Goal: Task Accomplishment & Management: Use online tool/utility

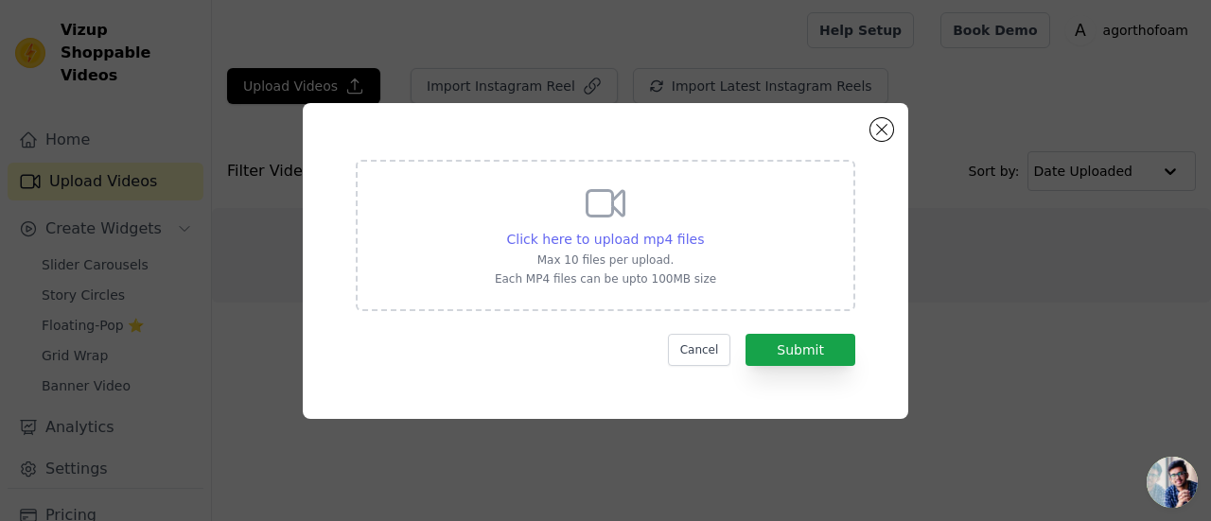
click at [614, 241] on span "Click here to upload mp4 files" at bounding box center [606, 239] width 198 height 15
click at [703, 230] on input "Click here to upload mp4 files Max 10 files per upload. Each MP4 files can be u…" at bounding box center [703, 229] width 1 height 1
type input "C:\fakepath\20250810_224147_3.mp4"
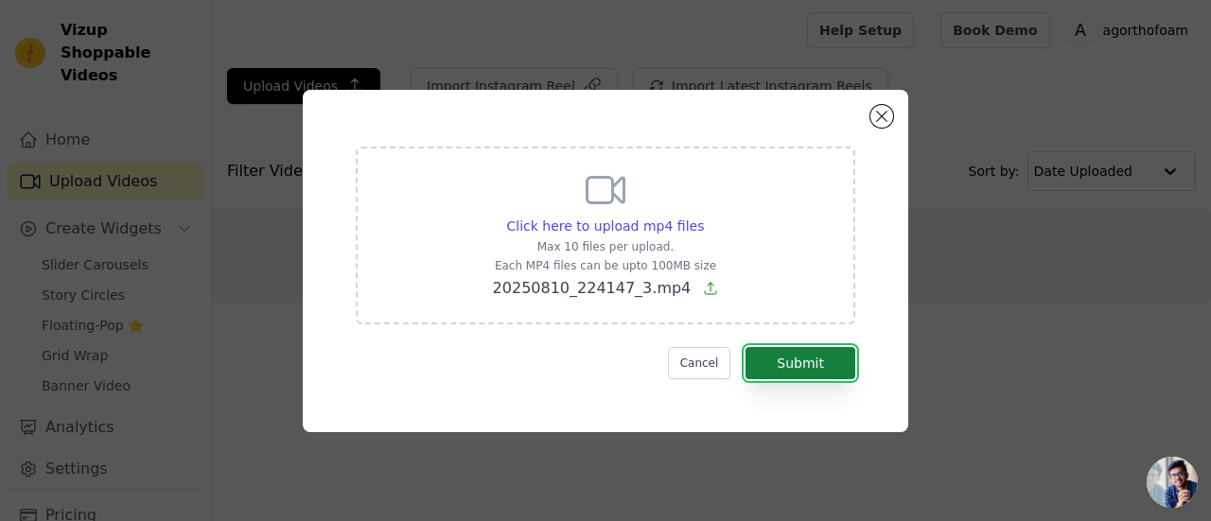
click at [778, 358] on button "Submit" at bounding box center [800, 363] width 110 height 32
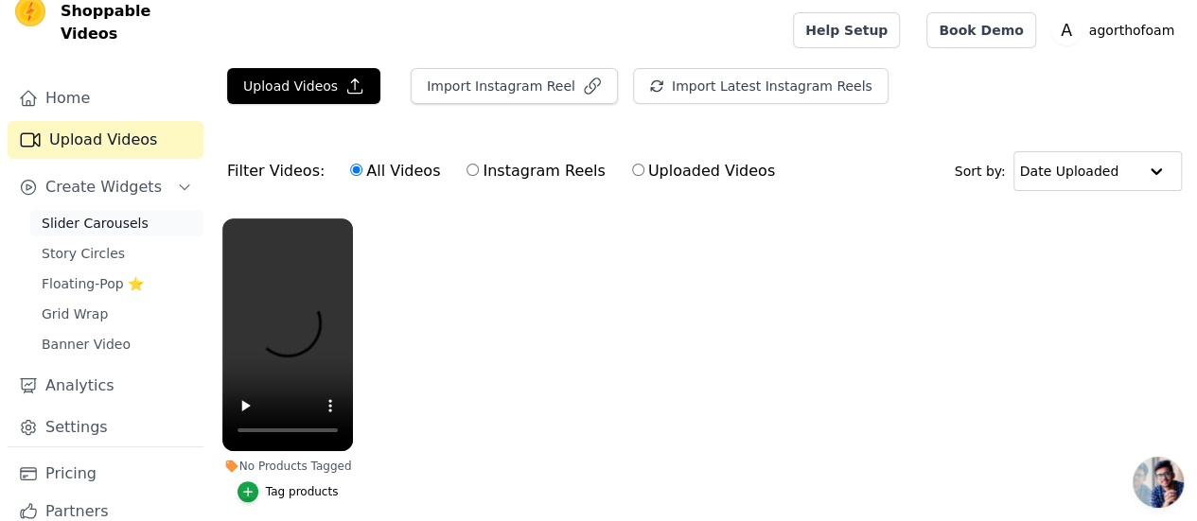
scroll to position [80, 0]
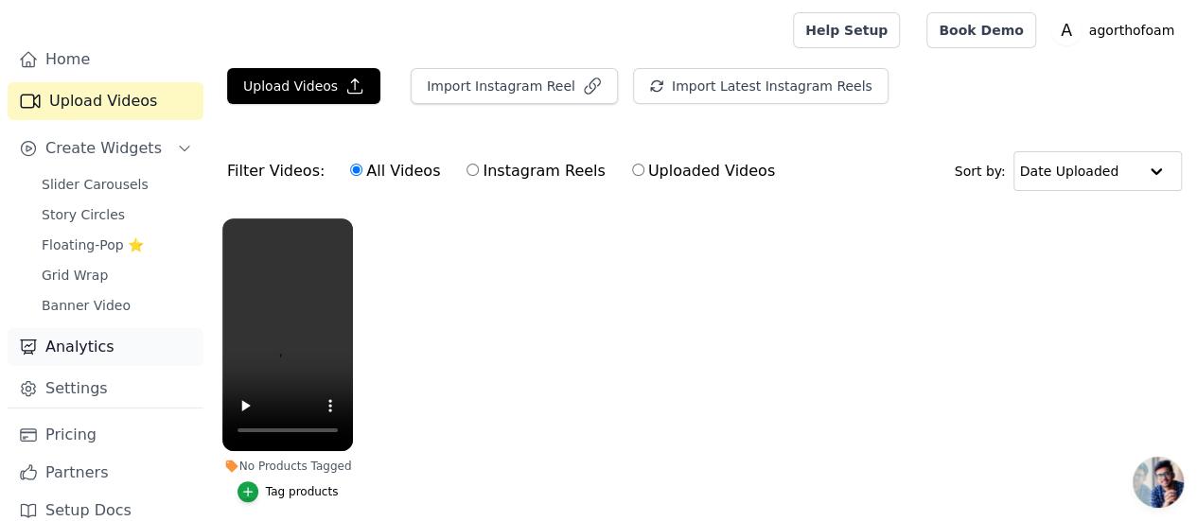
click at [115, 341] on link "Analytics" at bounding box center [106, 347] width 196 height 38
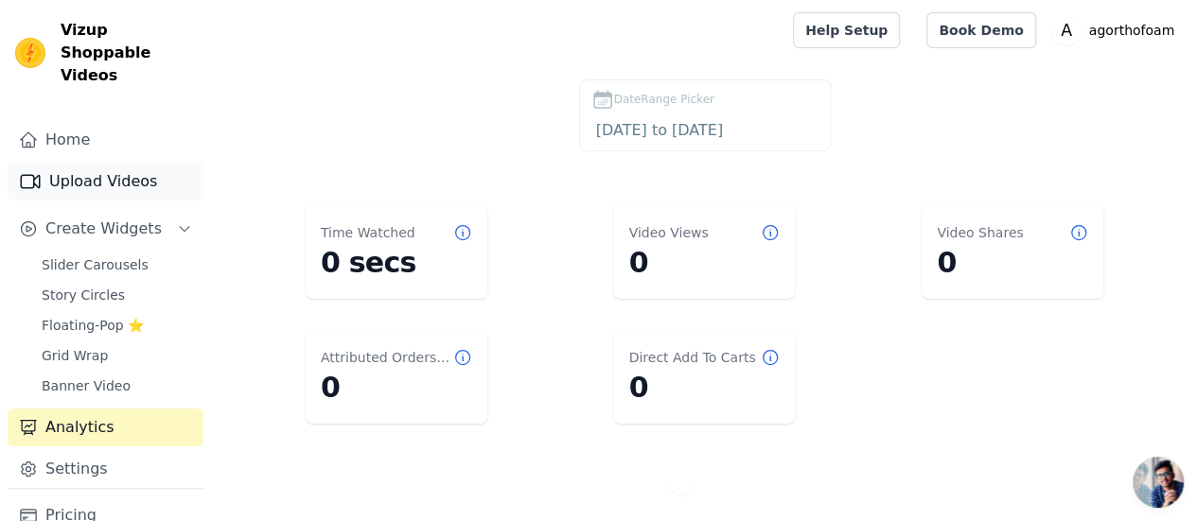
click at [112, 163] on link "Upload Videos" at bounding box center [106, 182] width 196 height 38
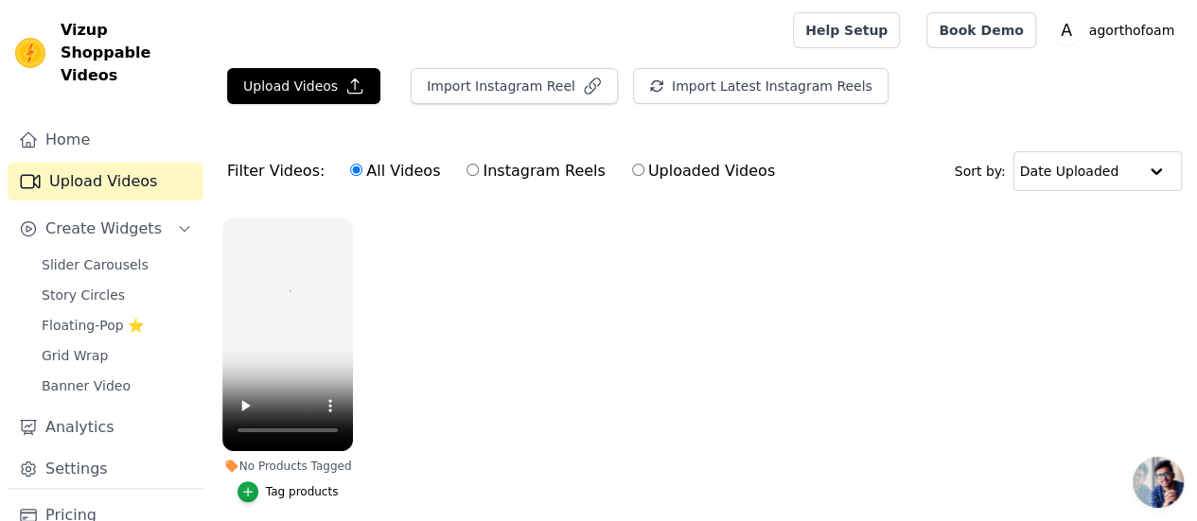
scroll to position [71, 0]
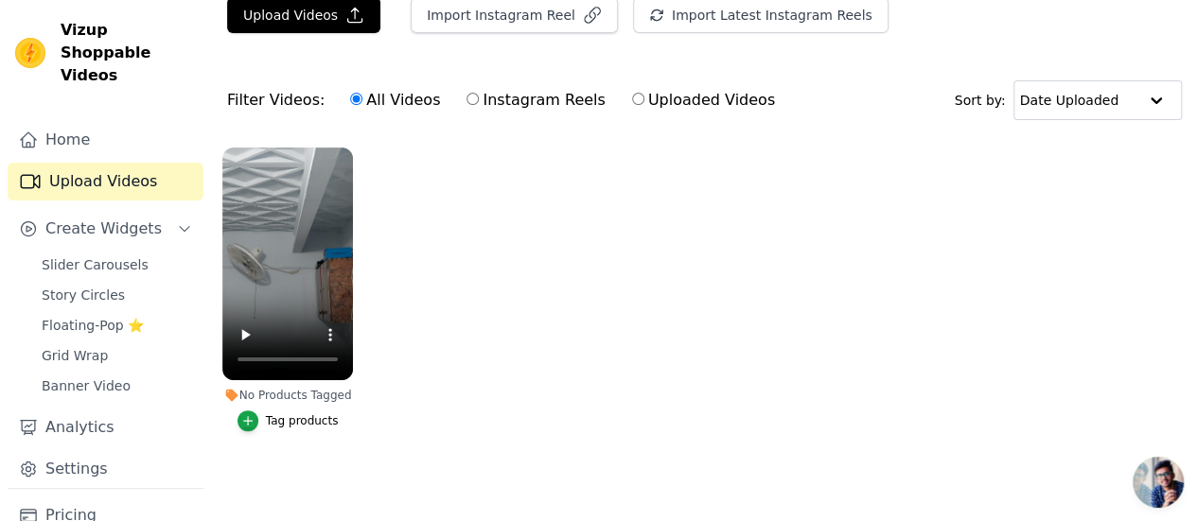
click at [481, 299] on ul "No Products Tagged Tag products" at bounding box center [704, 308] width 985 height 342
click at [299, 413] on div "Tag products" at bounding box center [302, 420] width 73 height 15
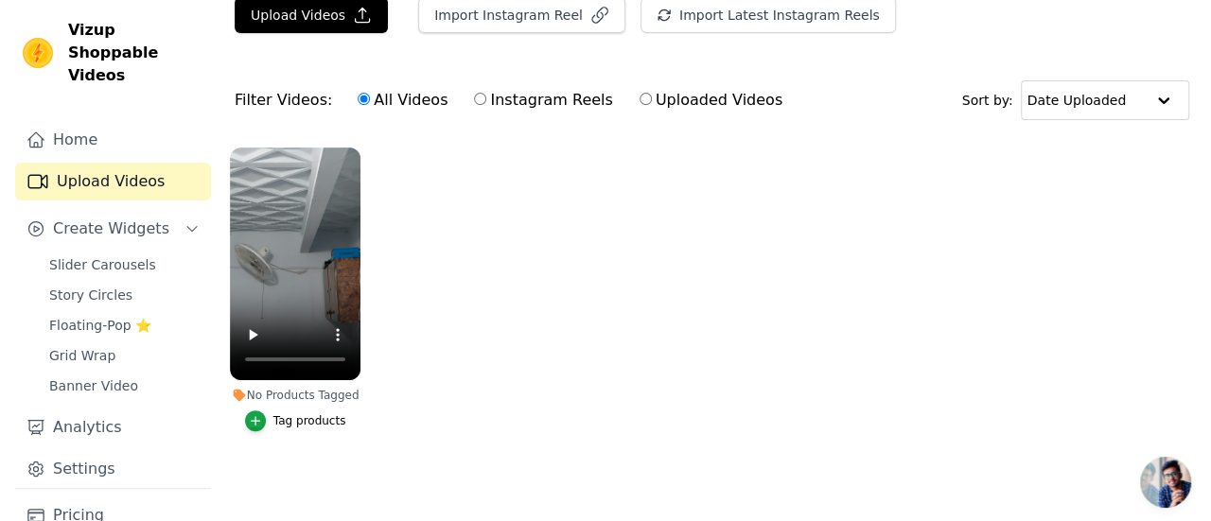
scroll to position [0, 0]
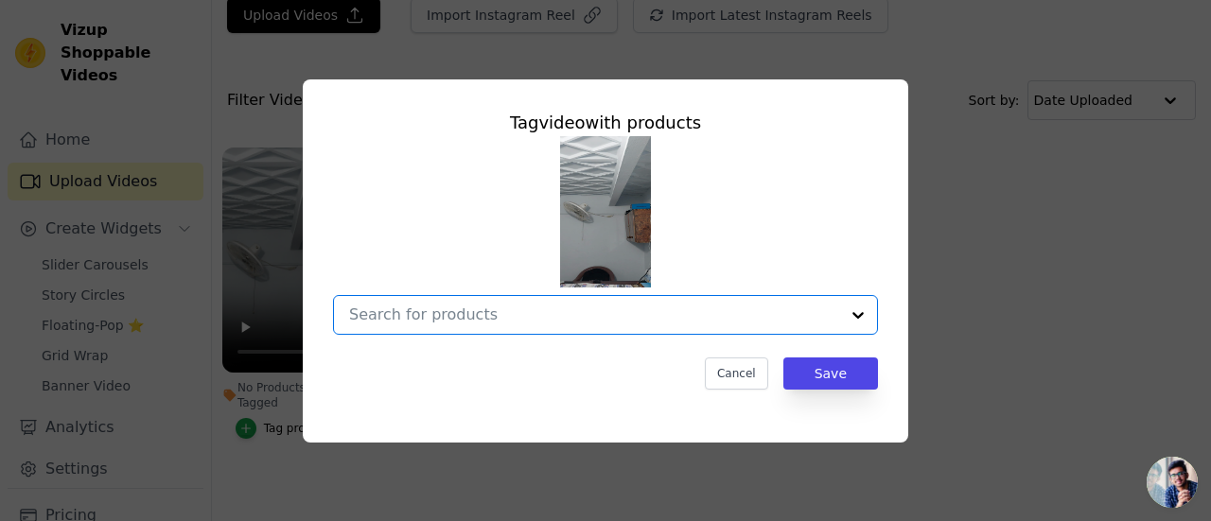
click at [421, 312] on input "No Products Tagged Tag video with products Option undefined, selected. Select i…" at bounding box center [594, 315] width 490 height 18
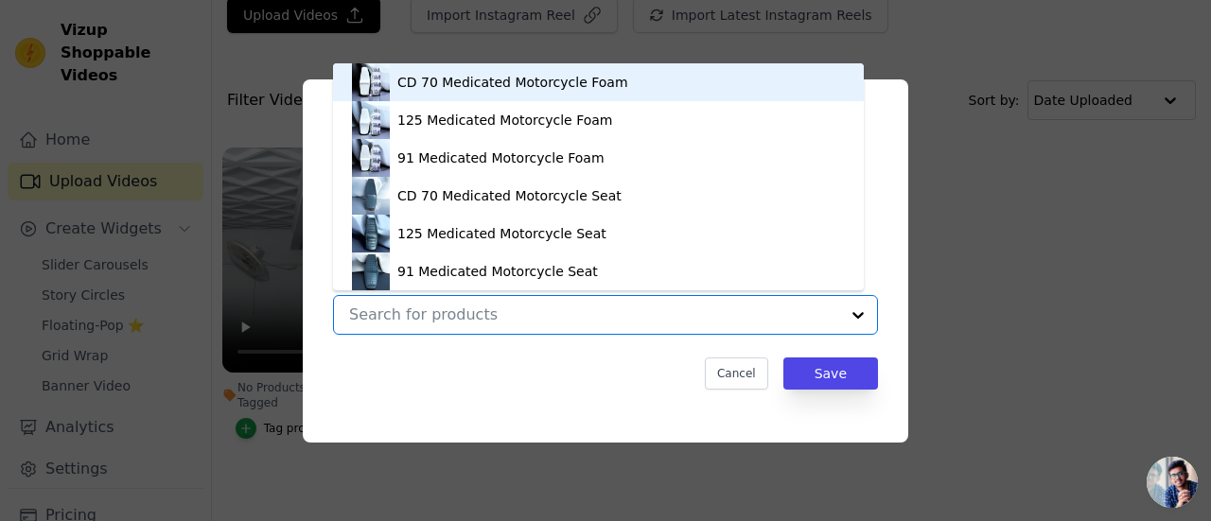
click at [499, 88] on div "CD 70 Medicated Motorcycle Foam" at bounding box center [512, 82] width 231 height 19
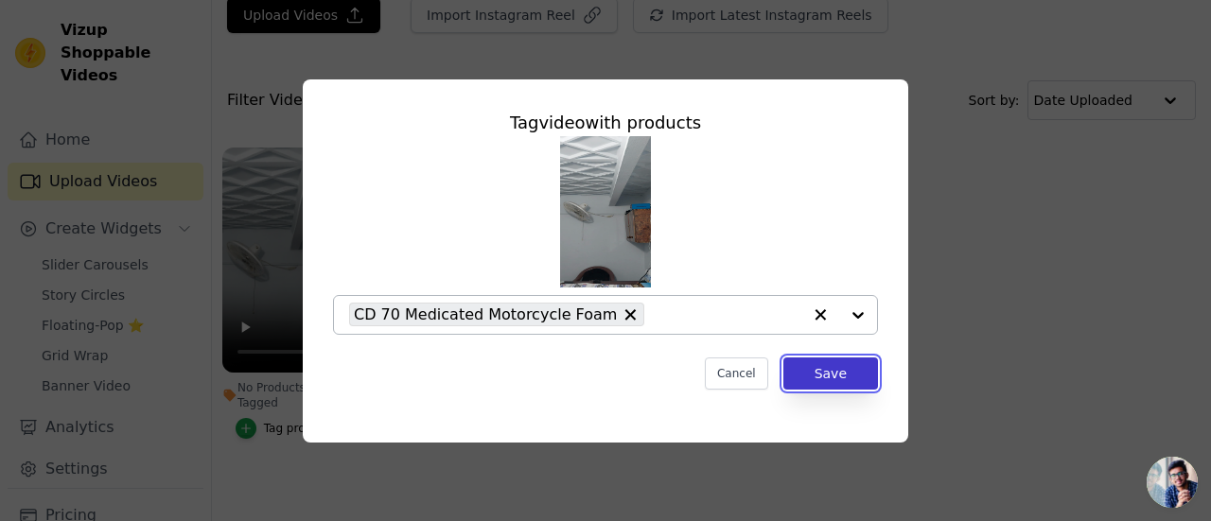
click at [842, 367] on button "Save" at bounding box center [830, 374] width 95 height 32
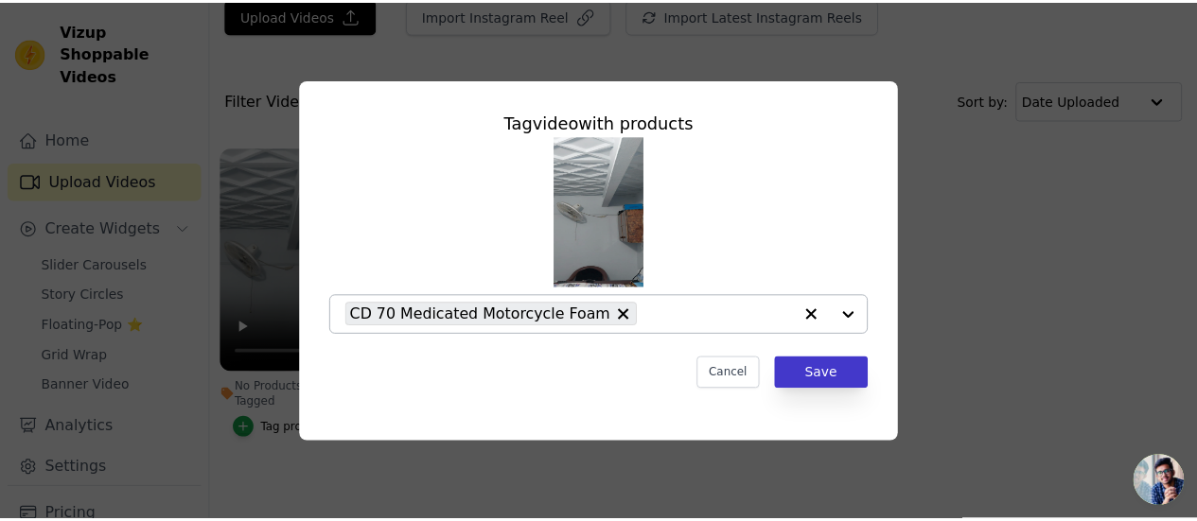
scroll to position [71, 0]
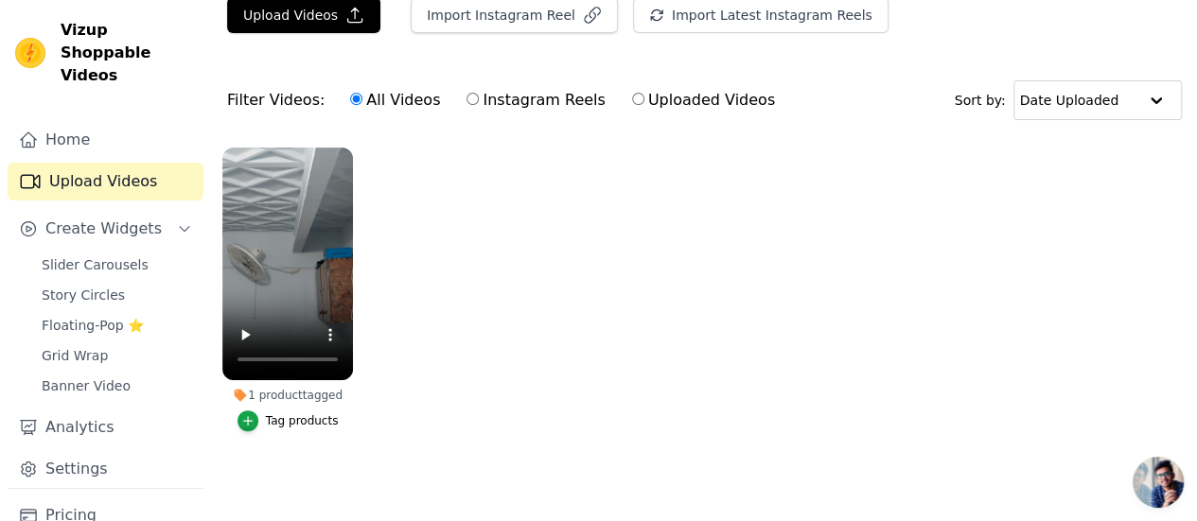
click at [533, 289] on ul "1 product tagged Tag products" at bounding box center [704, 308] width 985 height 342
click at [142, 252] on link "Slider Carousels" at bounding box center [116, 265] width 173 height 26
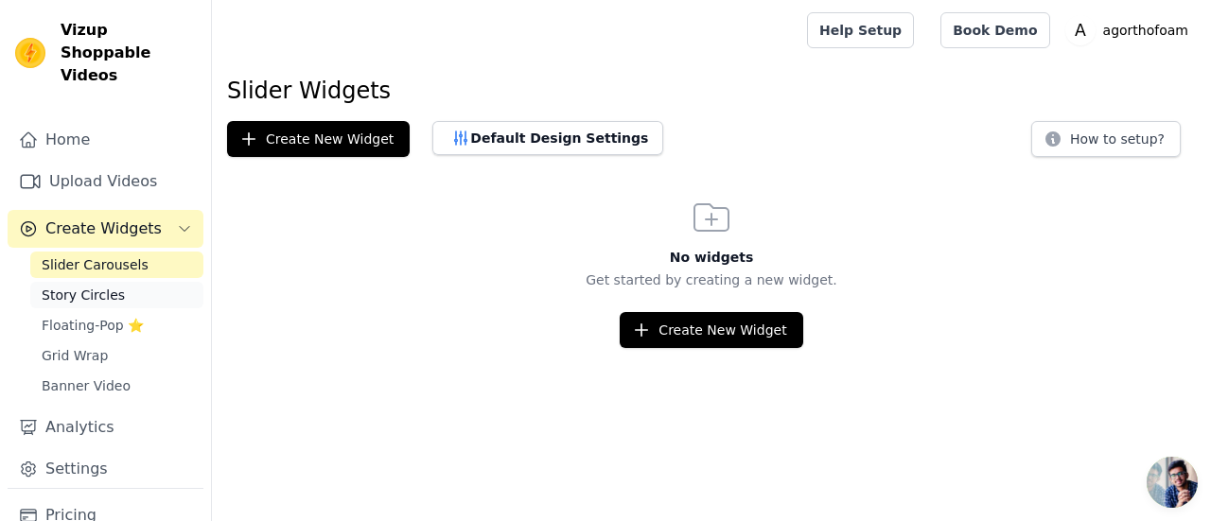
click at [119, 282] on link "Story Circles" at bounding box center [116, 295] width 173 height 26
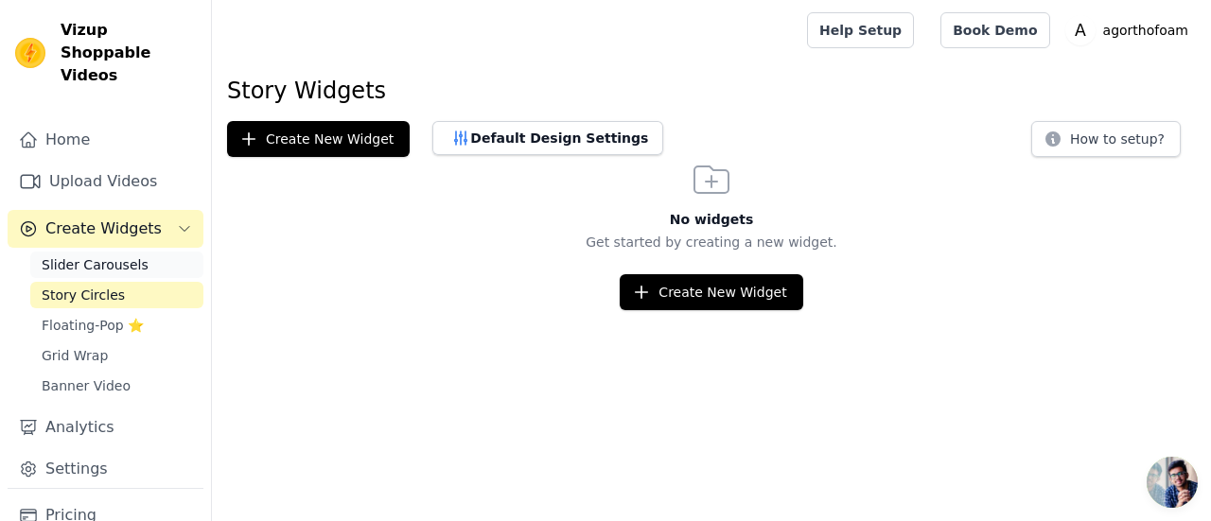
click at [124, 255] on span "Slider Carousels" at bounding box center [95, 264] width 107 height 19
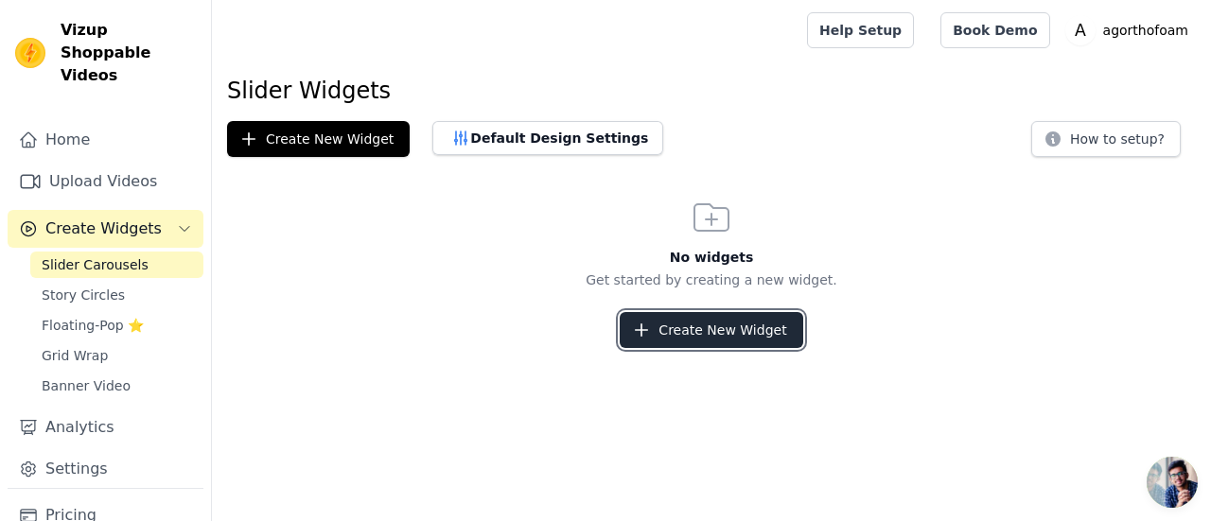
click at [712, 325] on button "Create New Widget" at bounding box center [711, 330] width 183 height 36
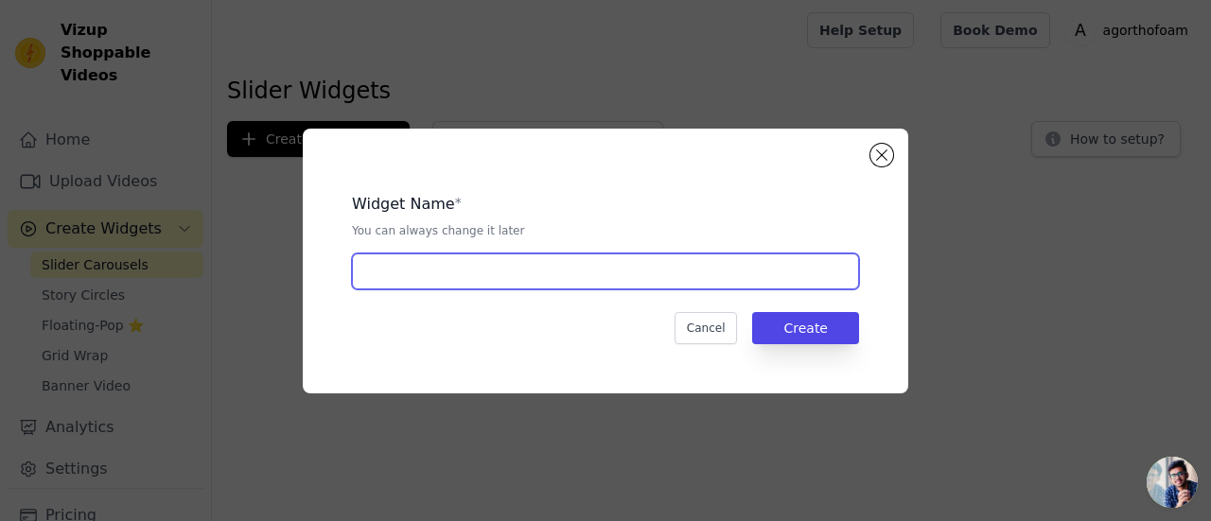
click at [511, 277] on input "text" at bounding box center [605, 272] width 507 height 36
type input "slider"
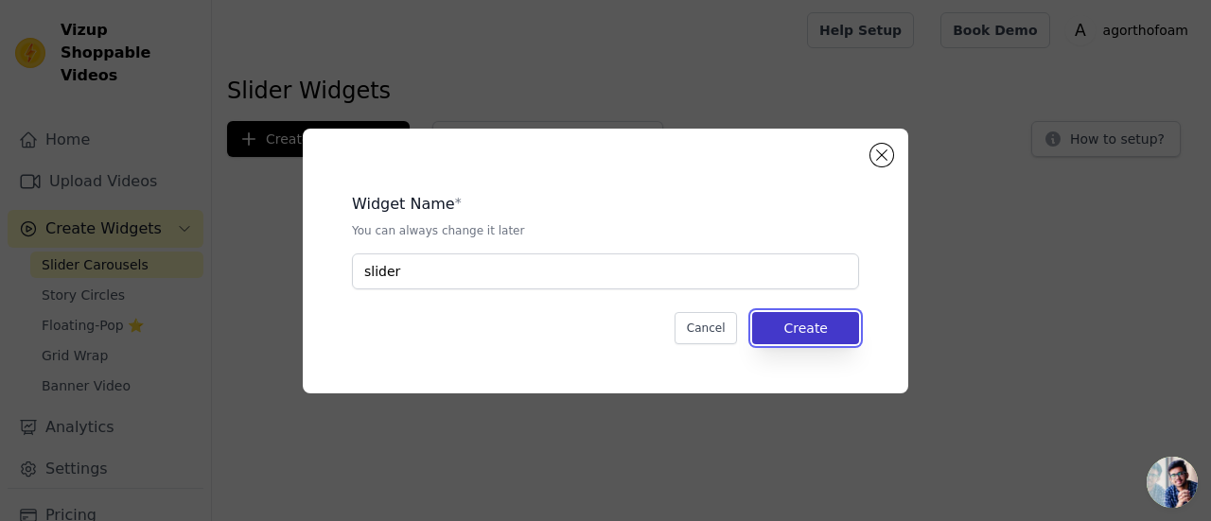
click at [831, 328] on button "Create" at bounding box center [805, 328] width 107 height 32
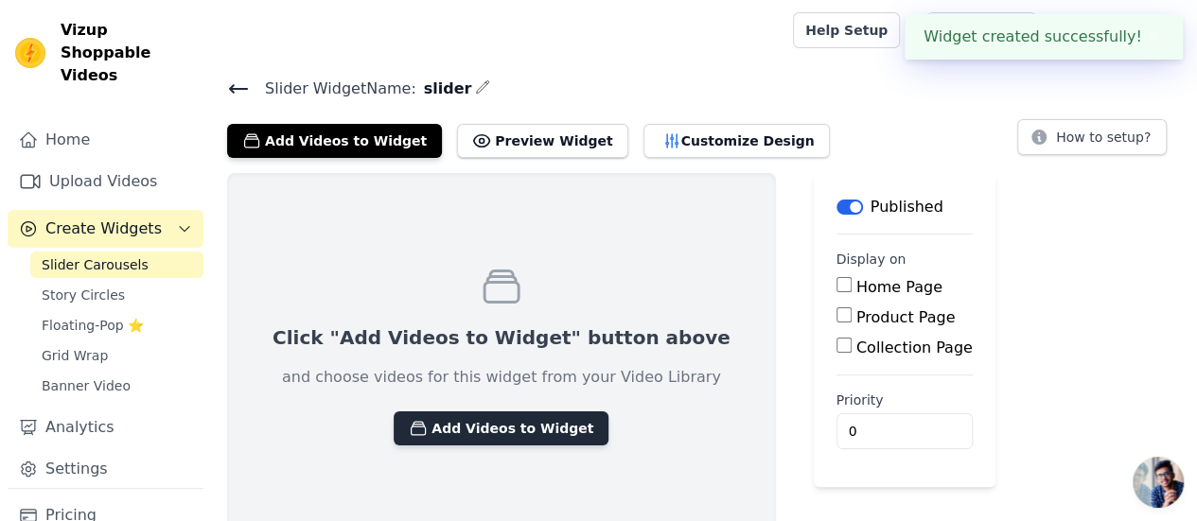
click at [486, 429] on button "Add Videos to Widget" at bounding box center [500, 428] width 215 height 34
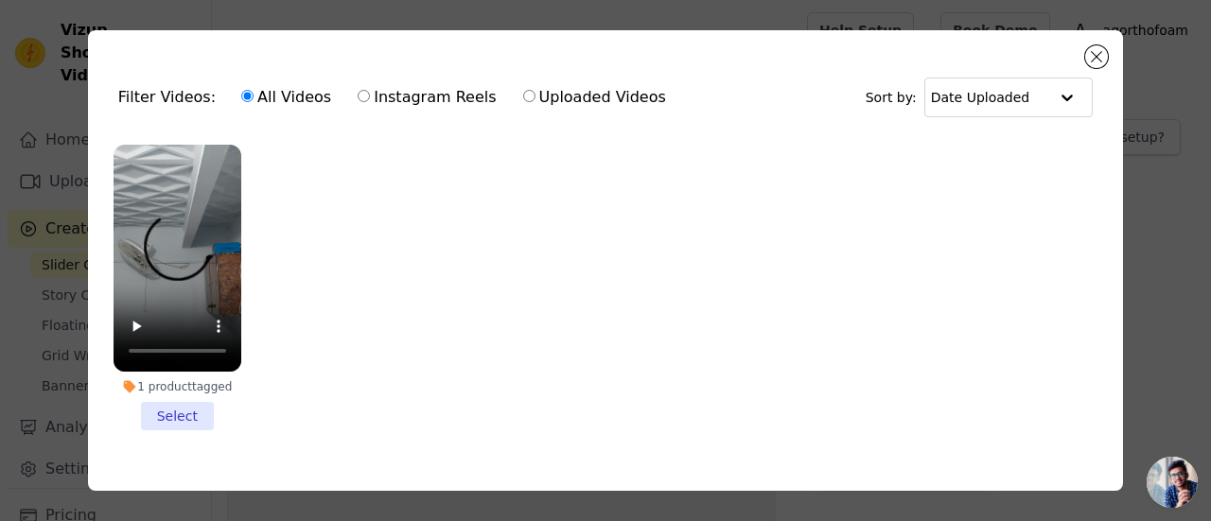
click at [166, 410] on li "1 product tagged Select" at bounding box center [178, 288] width 128 height 286
click at [0, 0] on input "1 product tagged Select" at bounding box center [0, 0] width 0 height 0
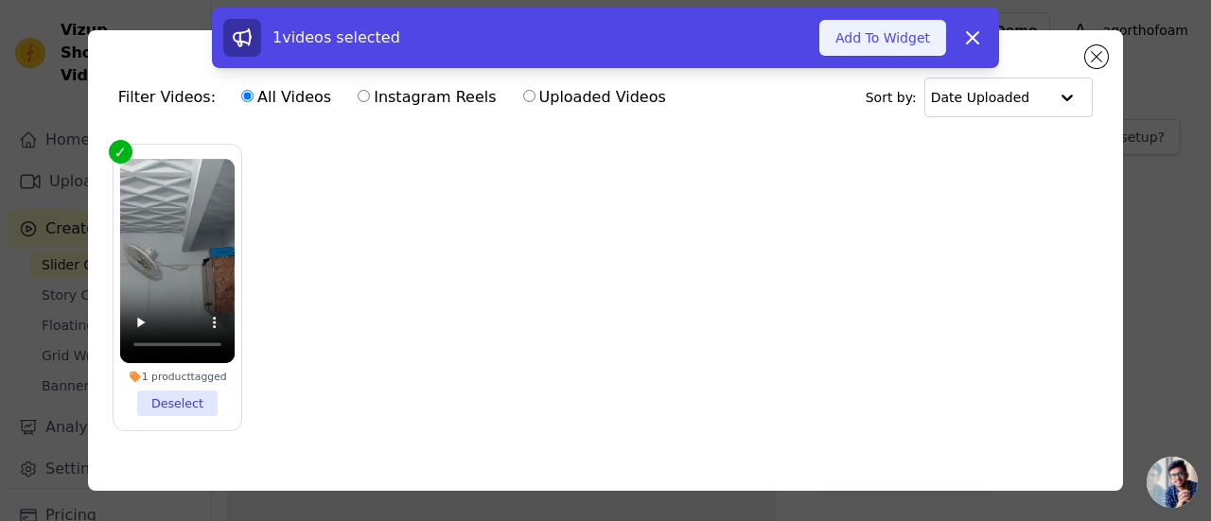
click at [894, 40] on button "Add To Widget" at bounding box center [882, 38] width 127 height 36
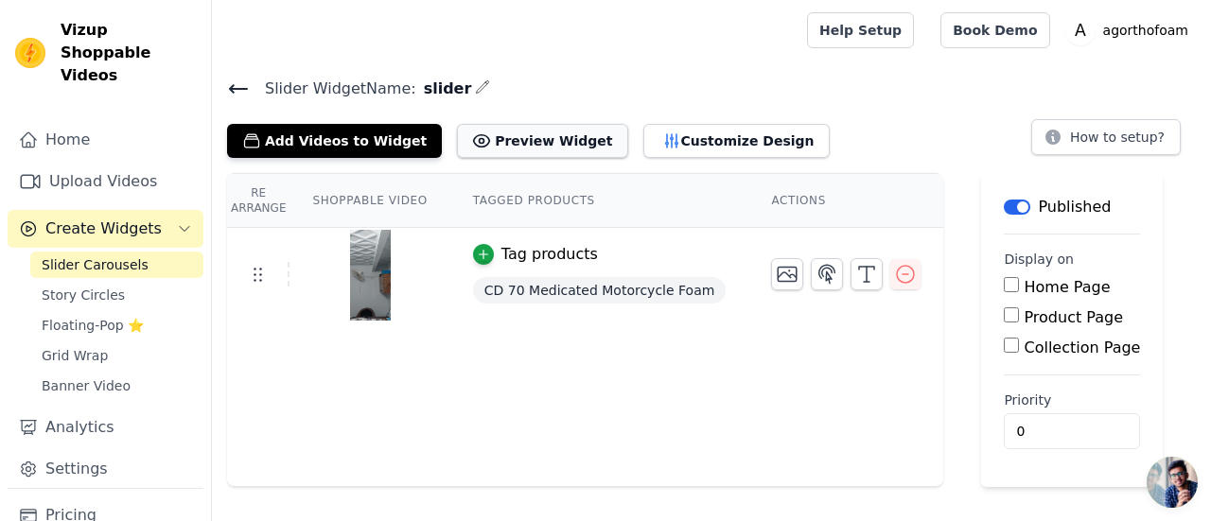
click at [539, 139] on button "Preview Widget" at bounding box center [542, 141] width 170 height 34
click at [1140, 137] on button "How to setup?" at bounding box center [1105, 137] width 149 height 36
click at [1004, 340] on input "Collection Page" at bounding box center [1011, 345] width 15 height 15
checkbox input "true"
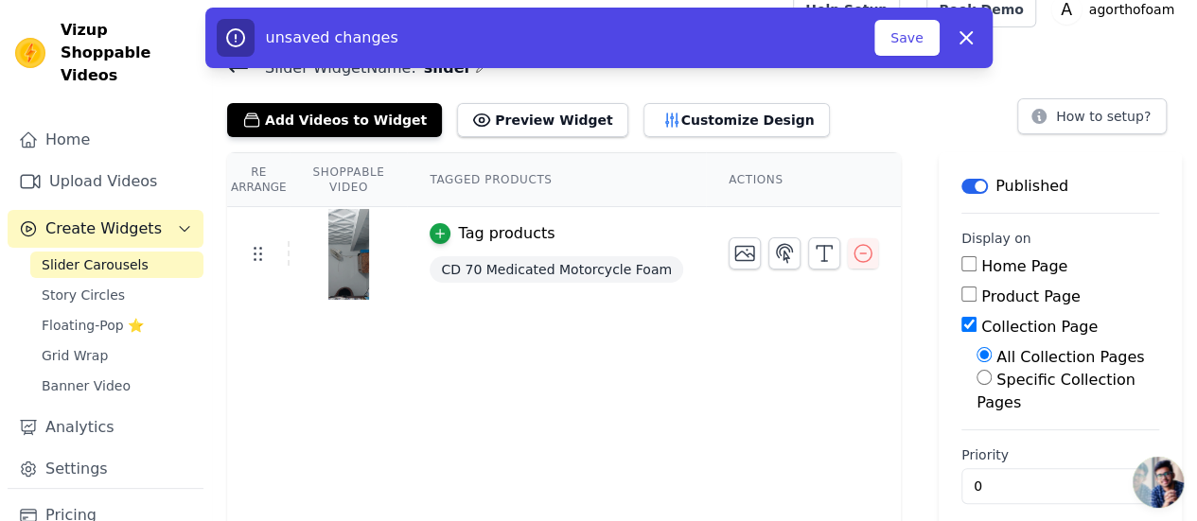
scroll to position [38, 0]
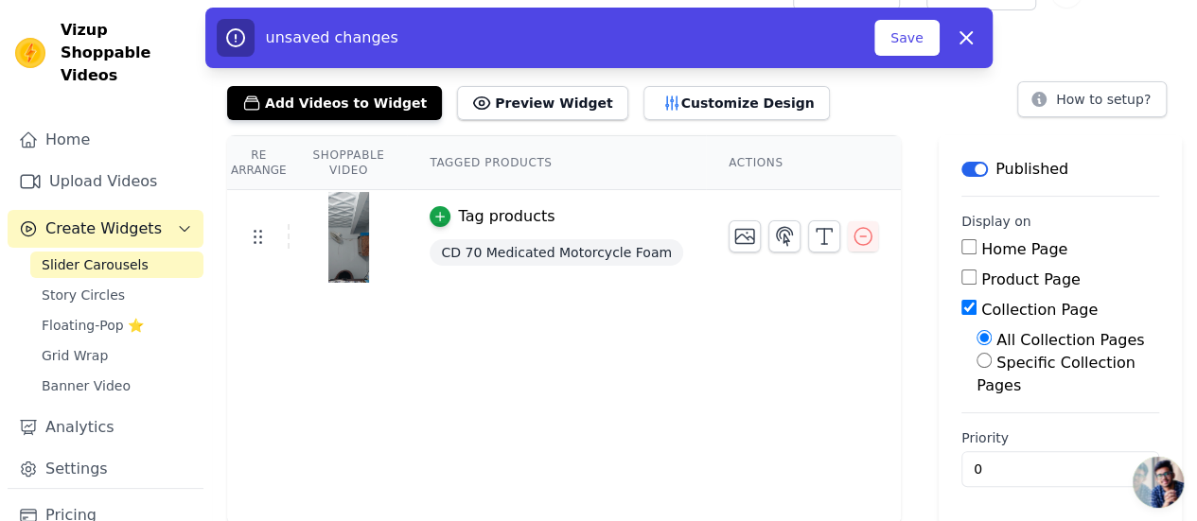
click at [989, 363] on input "Specific Collection Pages" at bounding box center [983, 360] width 15 height 15
radio input "true"
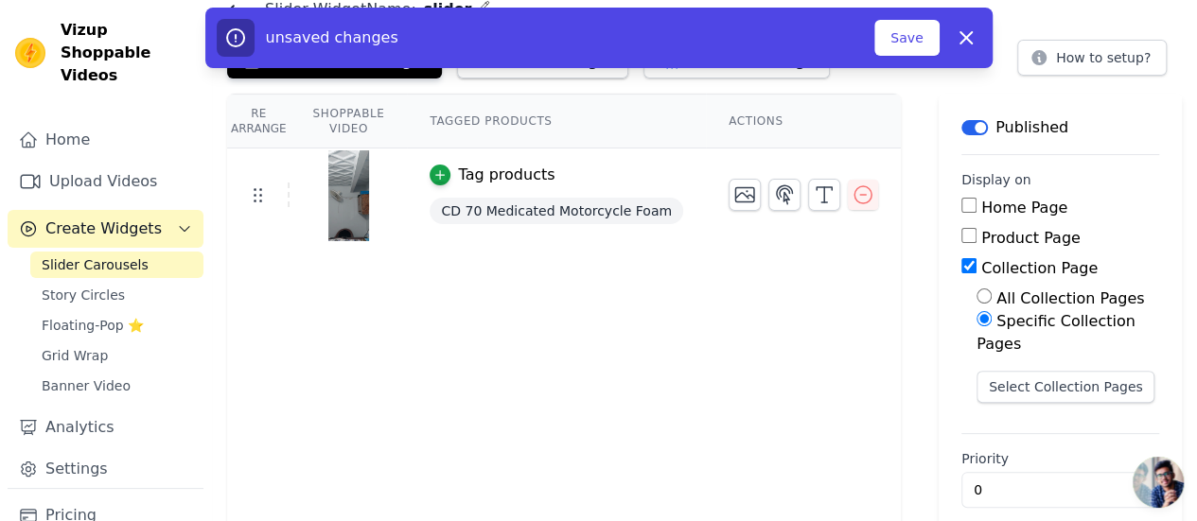
scroll to position [100, 0]
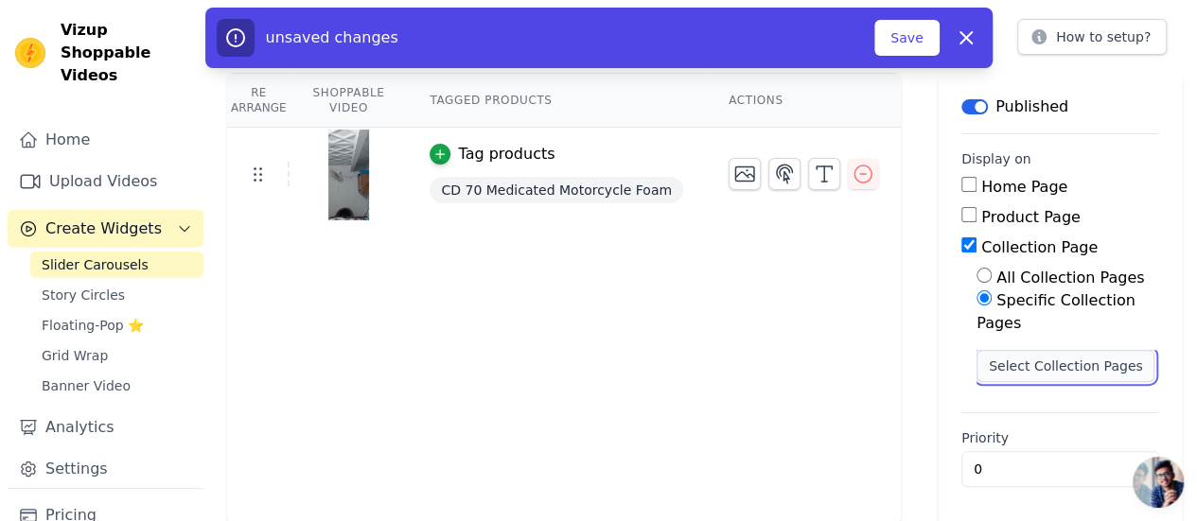
click at [1037, 366] on button "Select Collection Pages" at bounding box center [1065, 366] width 179 height 32
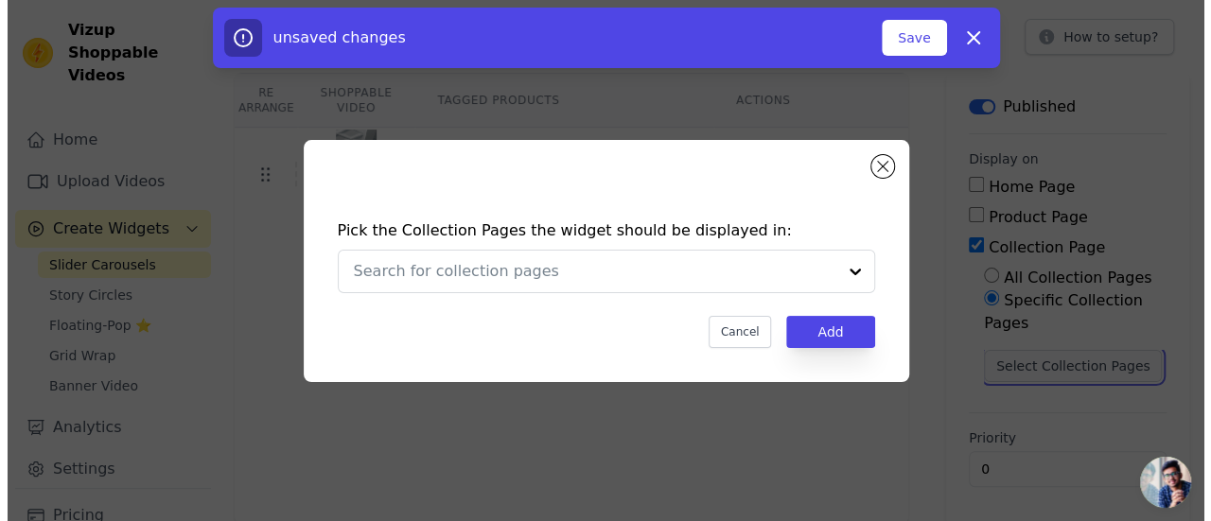
scroll to position [0, 0]
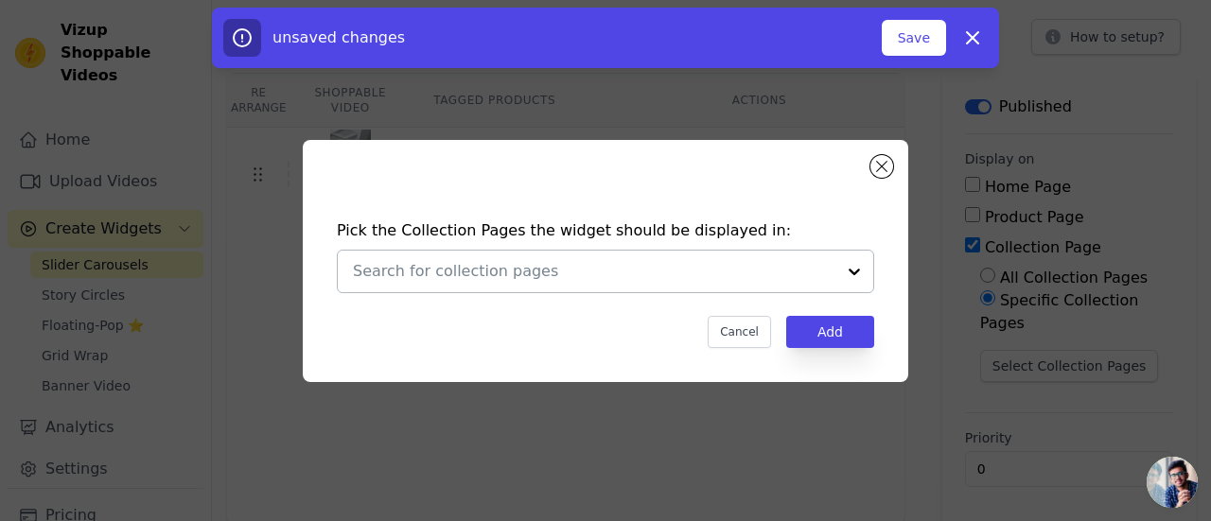
click at [852, 264] on div at bounding box center [854, 272] width 38 height 42
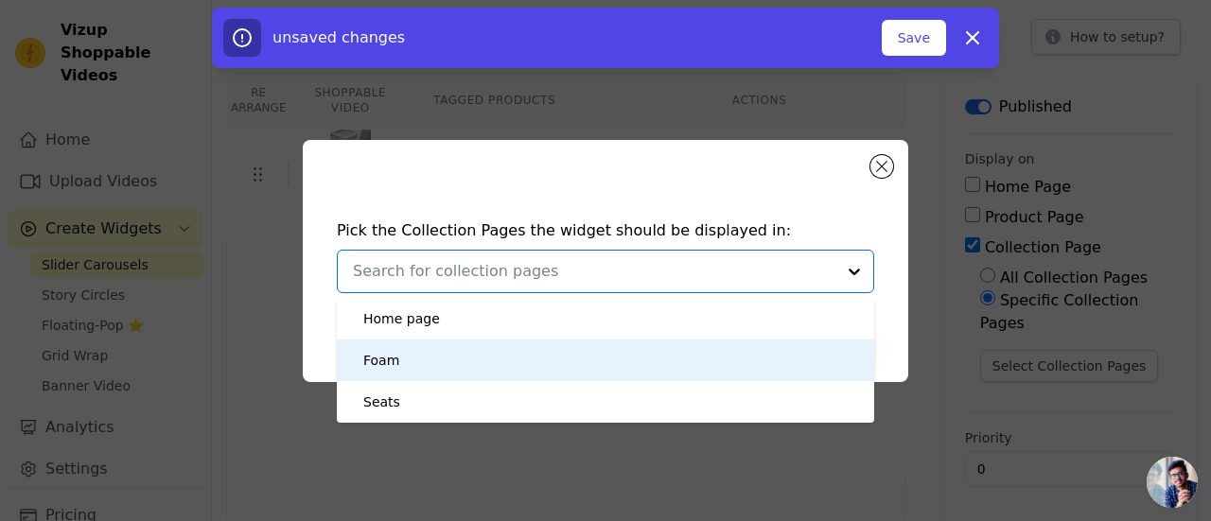
click at [789, 359] on div "Foam" at bounding box center [605, 361] width 499 height 42
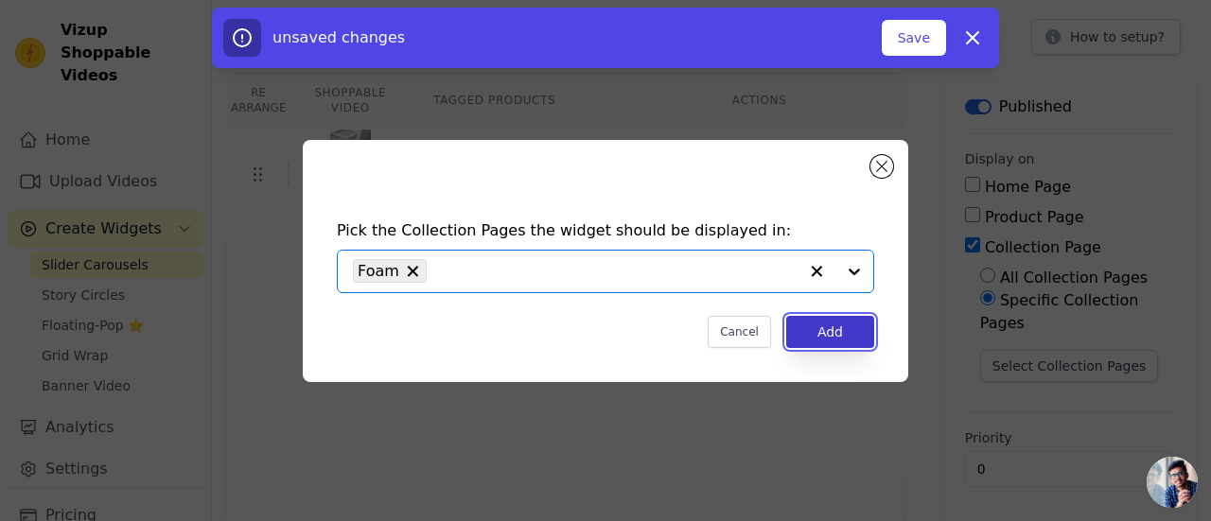
click at [831, 334] on button "Add" at bounding box center [830, 332] width 88 height 32
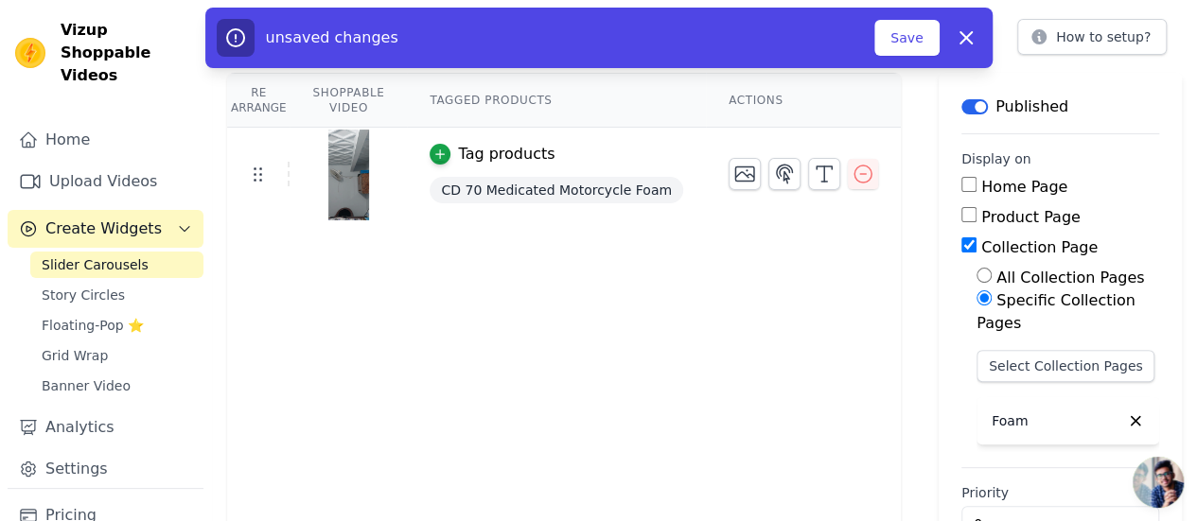
scroll to position [155, 0]
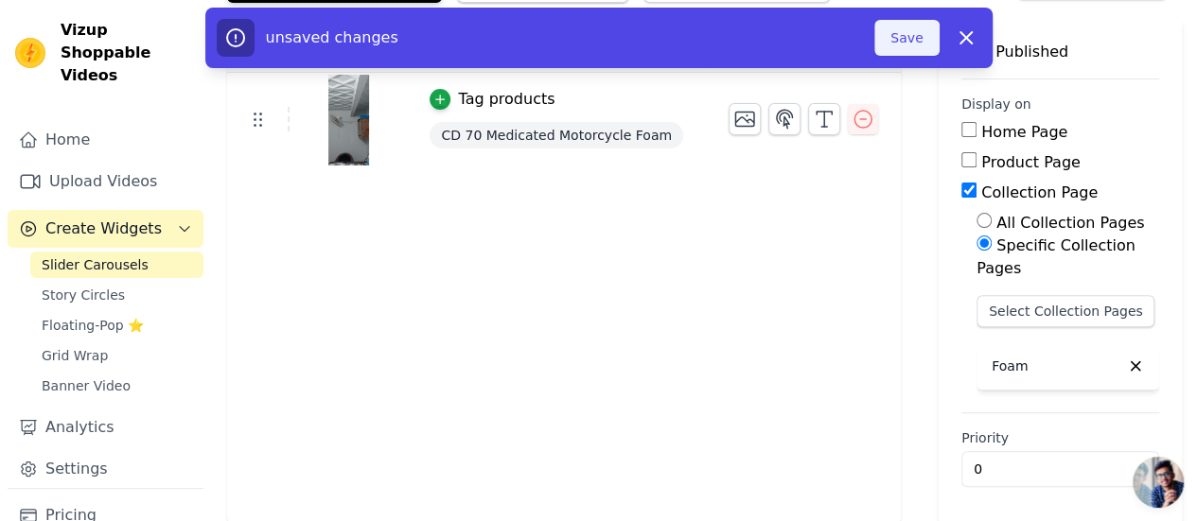
click at [900, 43] on button "Save" at bounding box center [906, 38] width 64 height 36
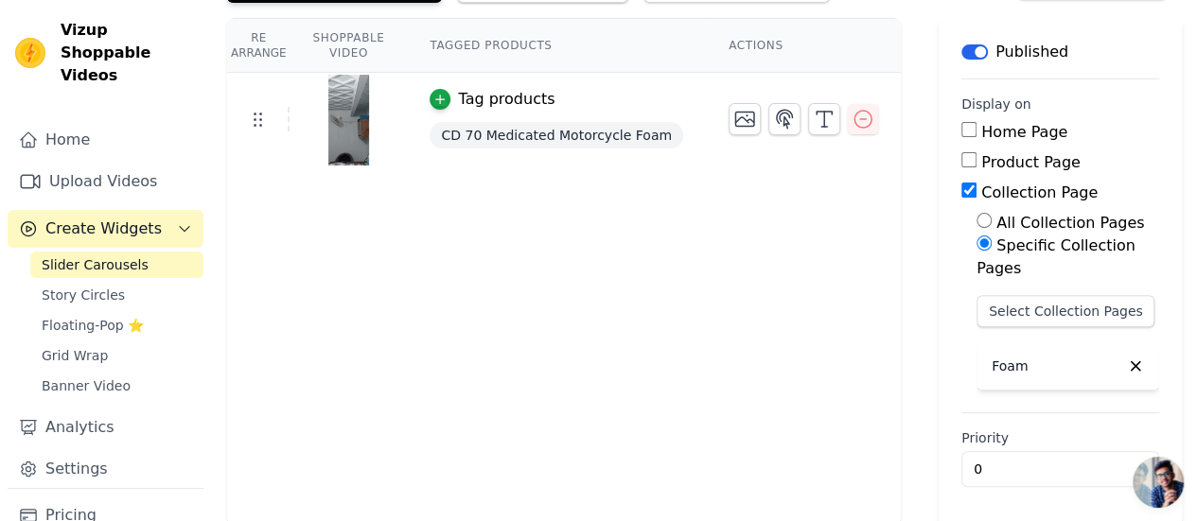
click at [974, 159] on input "Product Page" at bounding box center [968, 159] width 15 height 15
checkbox input "true"
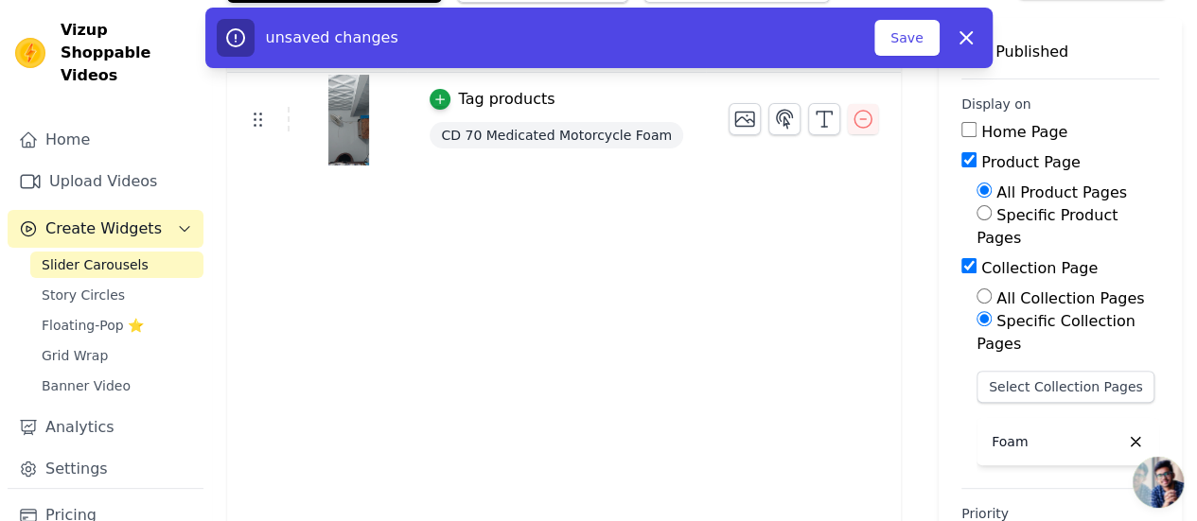
click at [972, 124] on input "Home Page" at bounding box center [968, 129] width 15 height 15
checkbox input "true"
click at [909, 34] on button "Save" at bounding box center [906, 38] width 64 height 36
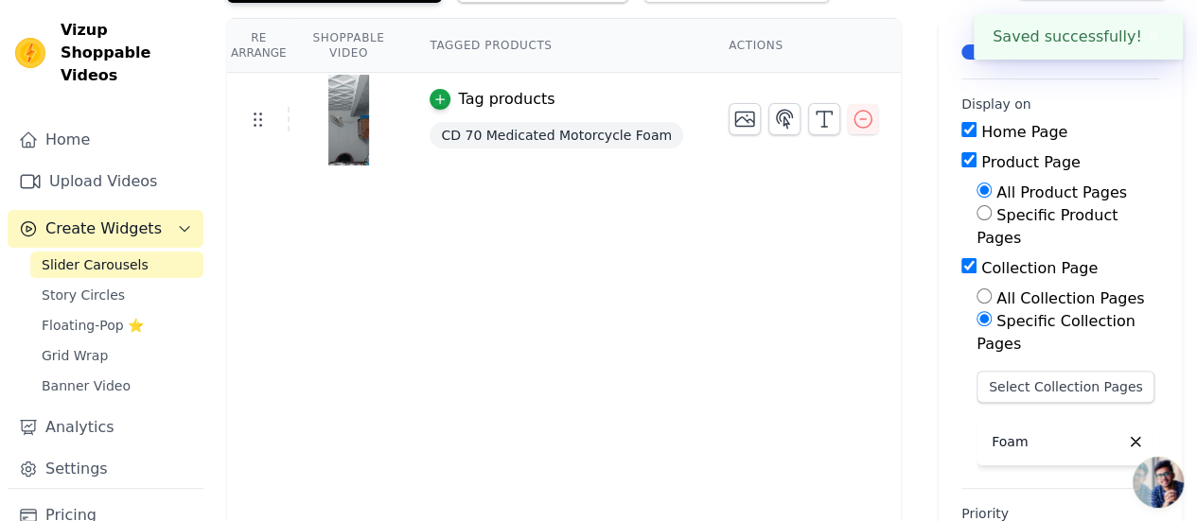
click at [900, 33] on th "Actions" at bounding box center [803, 46] width 195 height 54
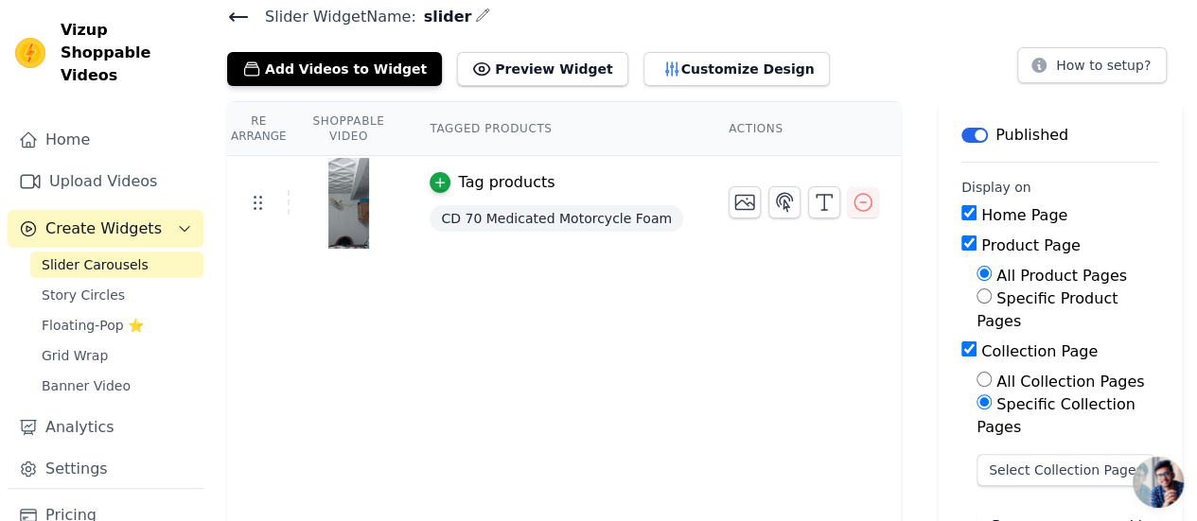
scroll to position [0, 0]
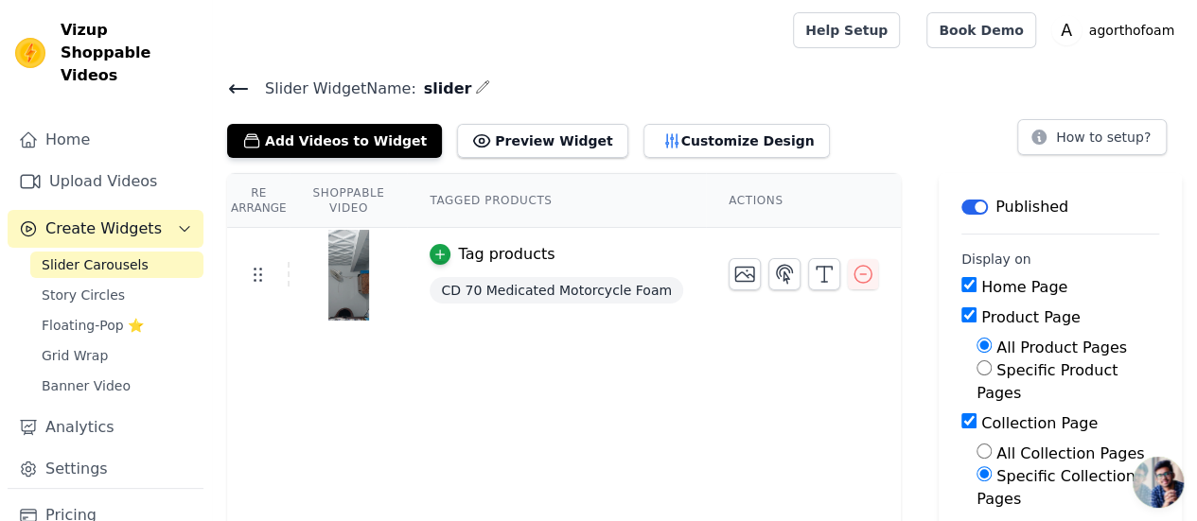
click at [659, 289] on span "CD 70 Medicated Motorcycle Foam" at bounding box center [556, 290] width 254 height 26
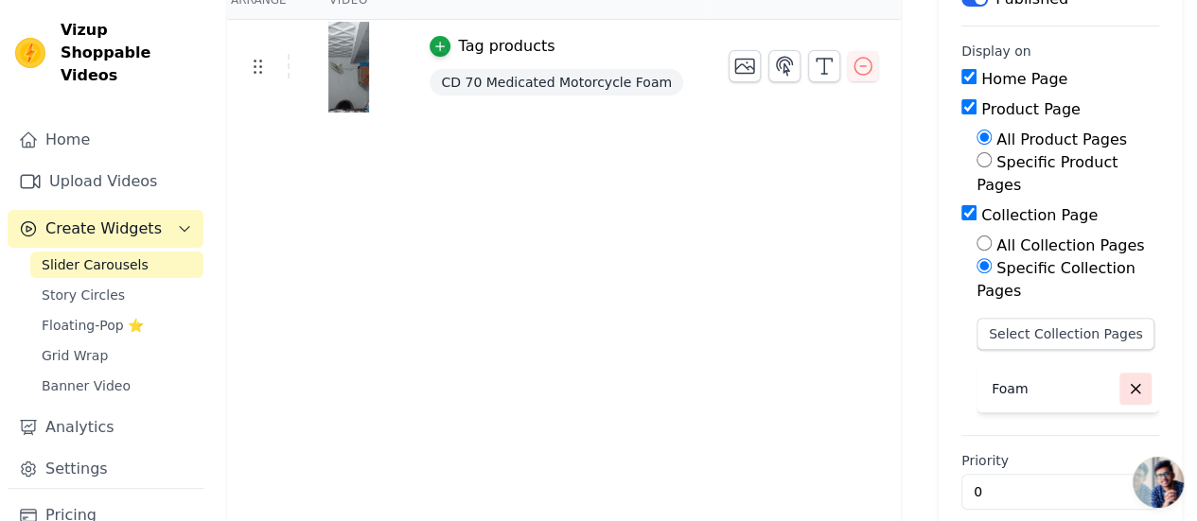
click at [1137, 385] on icon "button" at bounding box center [1135, 389] width 9 height 9
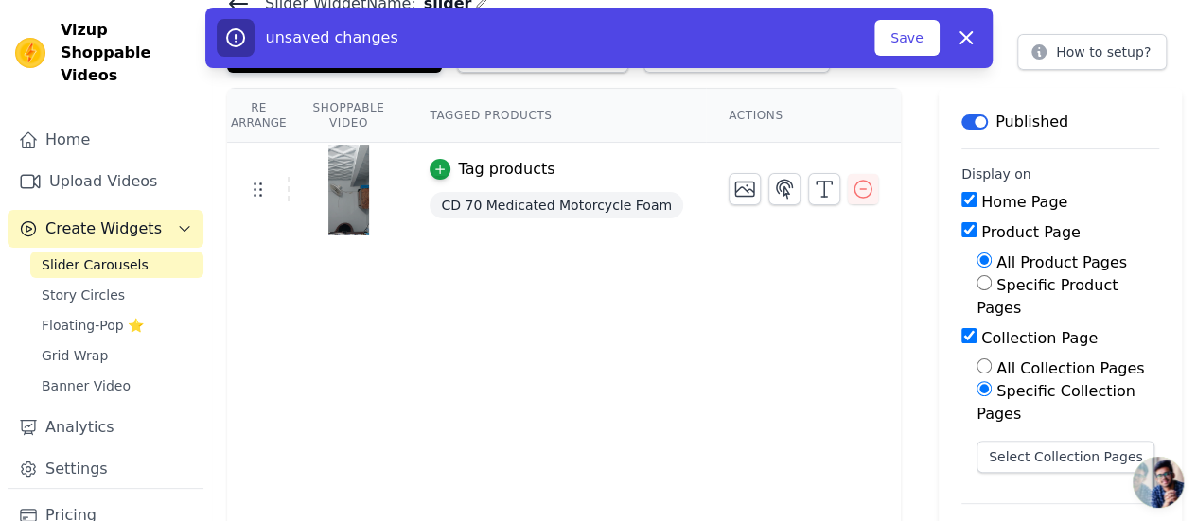
scroll to position [59, 0]
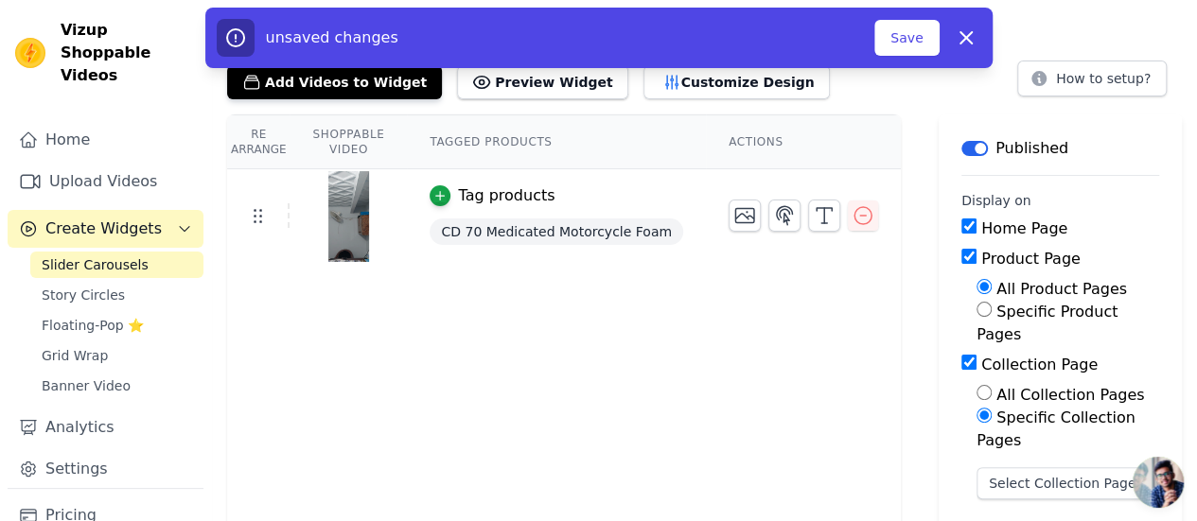
click at [982, 385] on input "All Collection Pages" at bounding box center [983, 392] width 15 height 15
radio input "true"
click at [901, 48] on button "Save" at bounding box center [906, 38] width 64 height 36
click at [923, 43] on button "Save" at bounding box center [906, 38] width 64 height 36
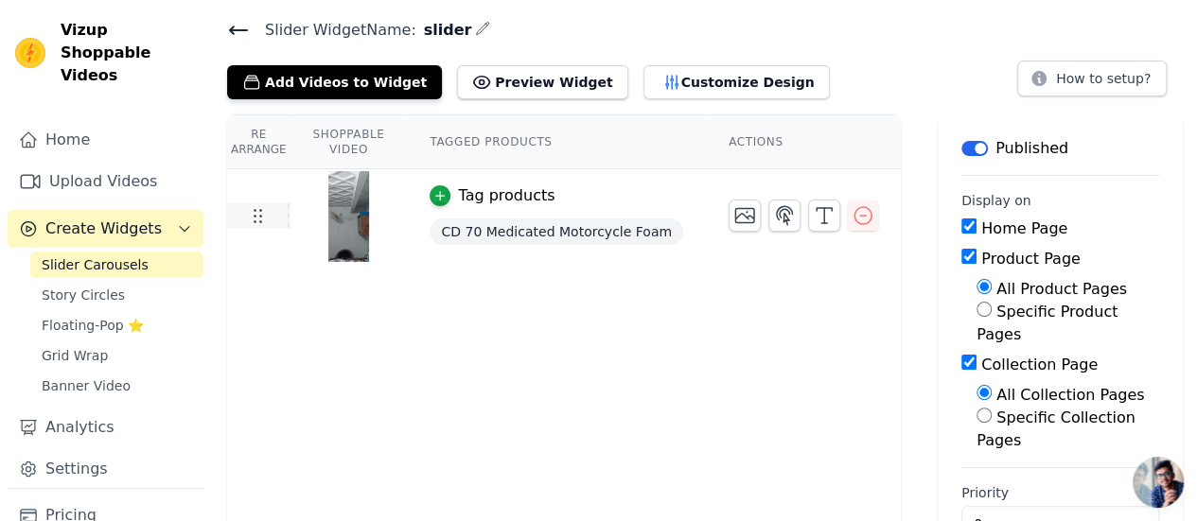
click at [262, 215] on icon at bounding box center [257, 215] width 23 height 23
click at [533, 232] on span "CD 70 Medicated Motorcycle Foam" at bounding box center [556, 232] width 254 height 26
click at [865, 212] on icon "button" at bounding box center [862, 215] width 23 height 23
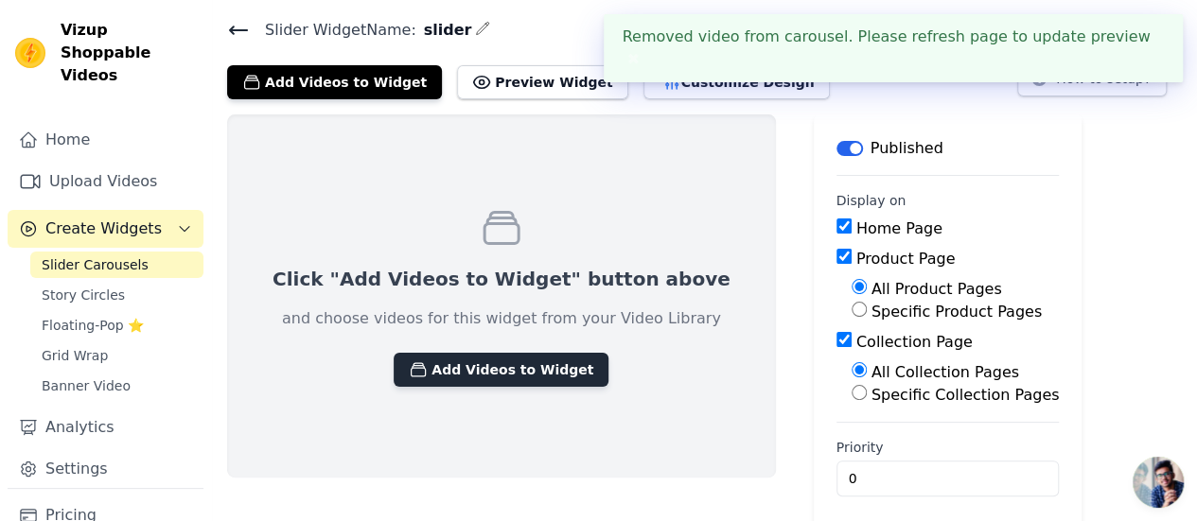
click at [479, 360] on button "Add Videos to Widget" at bounding box center [500, 370] width 215 height 34
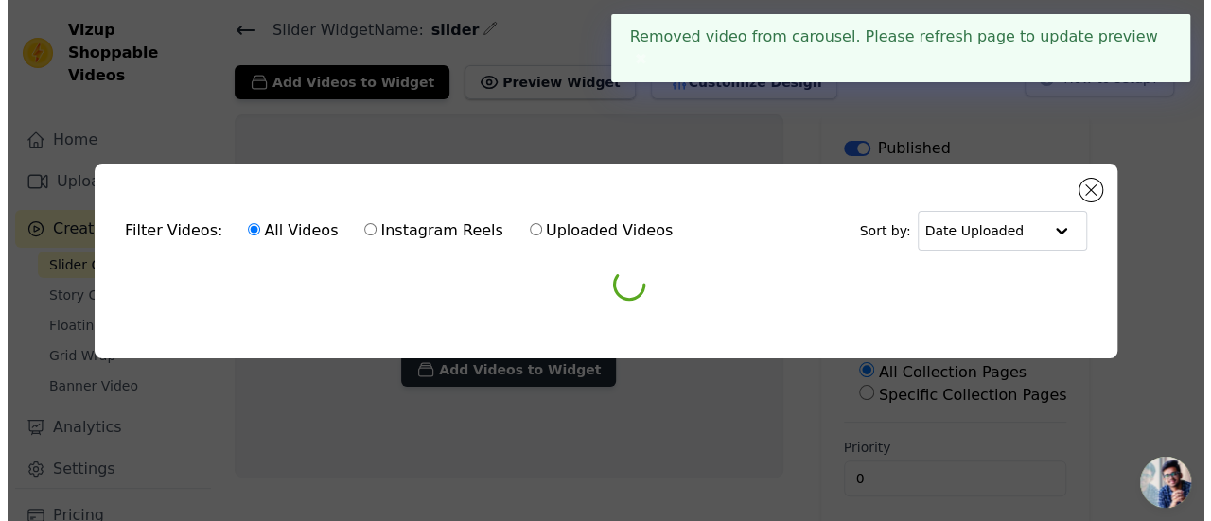
scroll to position [0, 0]
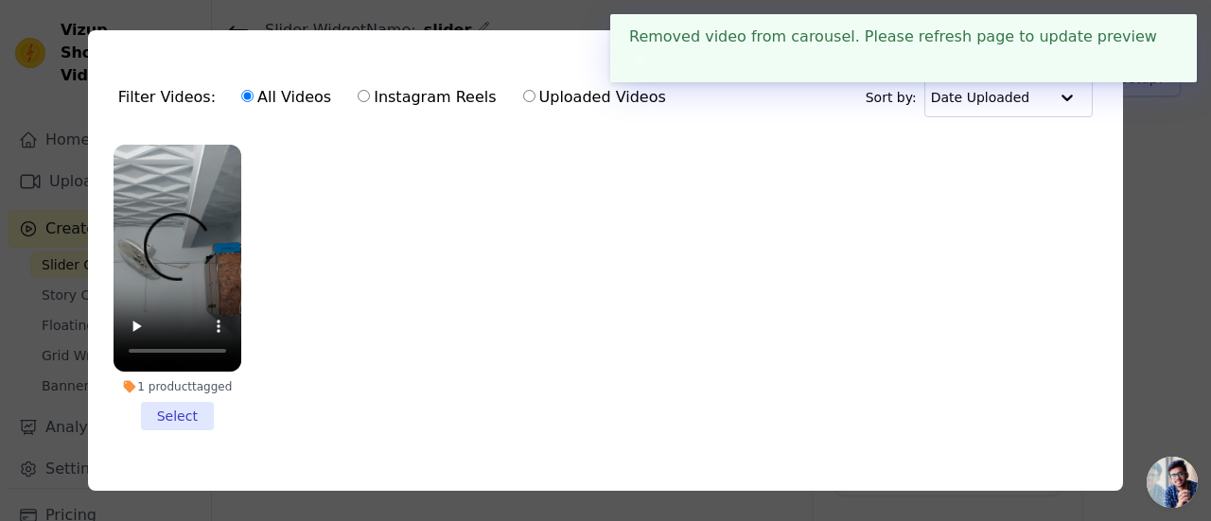
click at [184, 415] on li "1 product tagged Select" at bounding box center [178, 288] width 128 height 286
click at [0, 0] on input "1 product tagged Select" at bounding box center [0, 0] width 0 height 0
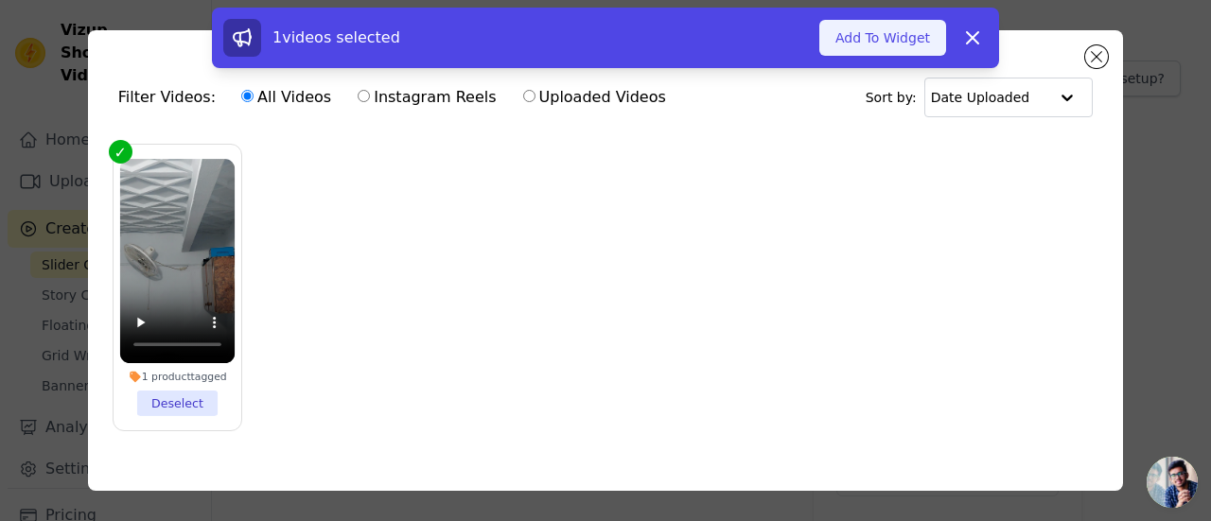
click at [877, 41] on button "Add To Widget" at bounding box center [882, 38] width 127 height 36
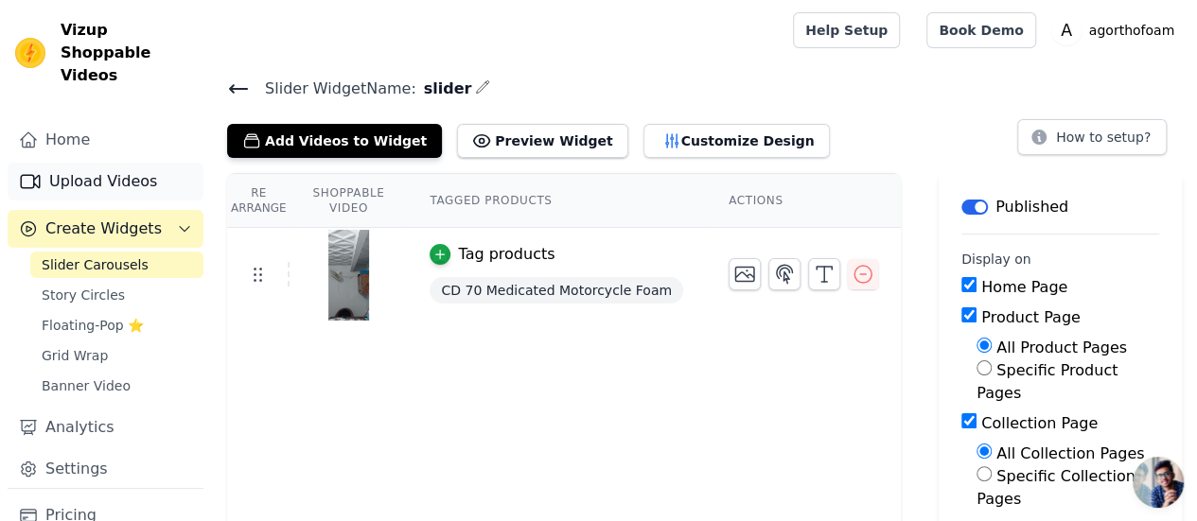
click at [107, 163] on link "Upload Videos" at bounding box center [106, 182] width 196 height 38
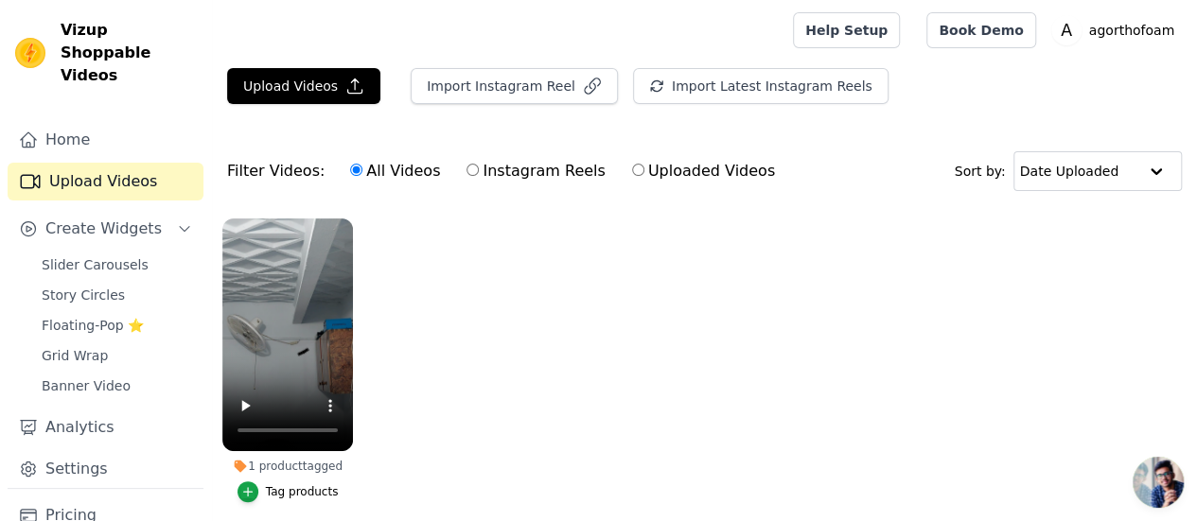
click at [432, 371] on ul "1 product tagged Tag products" at bounding box center [704, 379] width 985 height 342
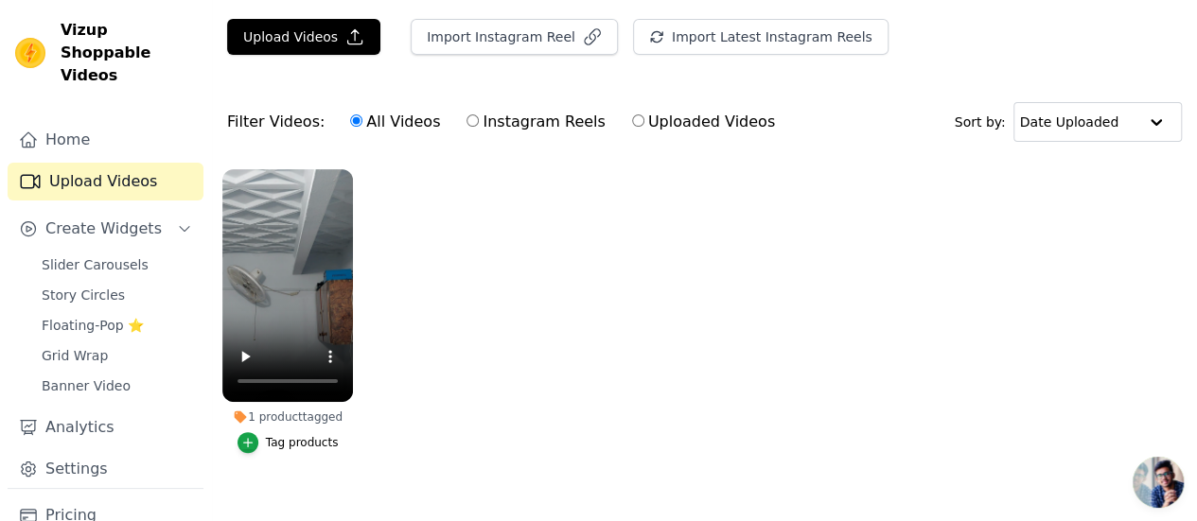
scroll to position [71, 0]
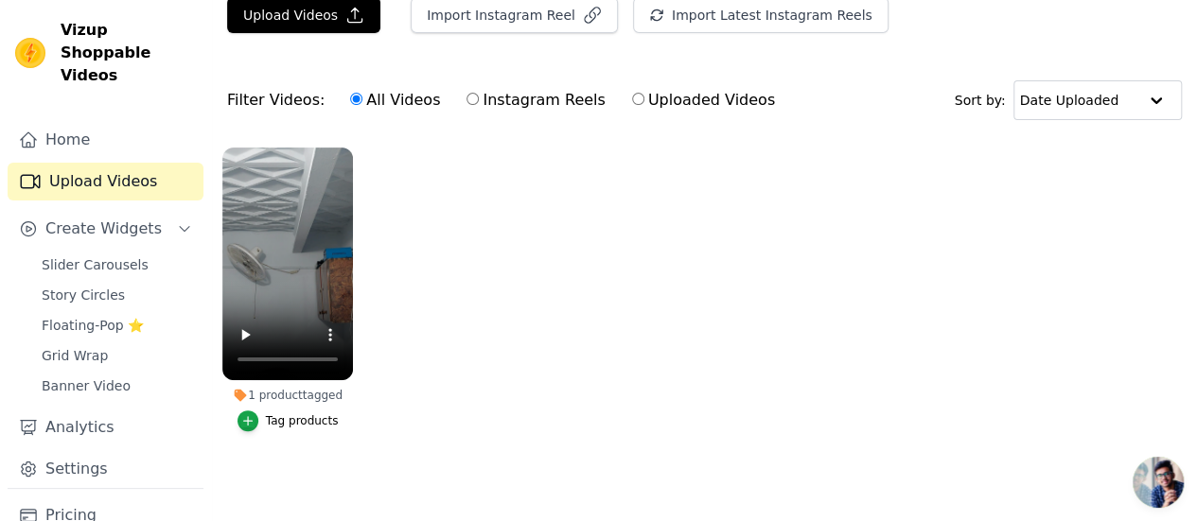
click at [294, 413] on div "Tag products" at bounding box center [302, 420] width 73 height 15
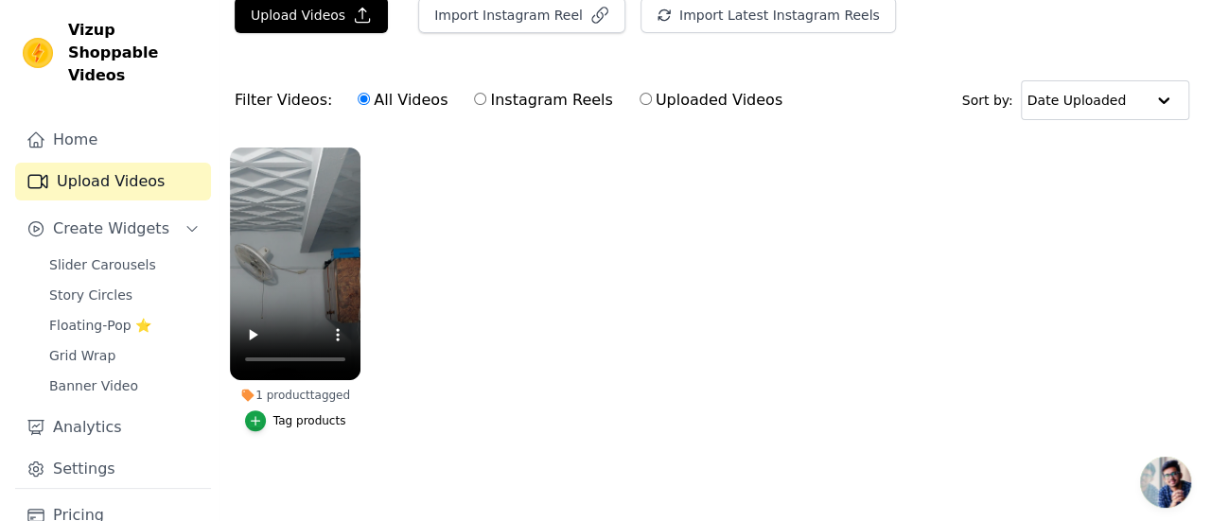
scroll to position [0, 0]
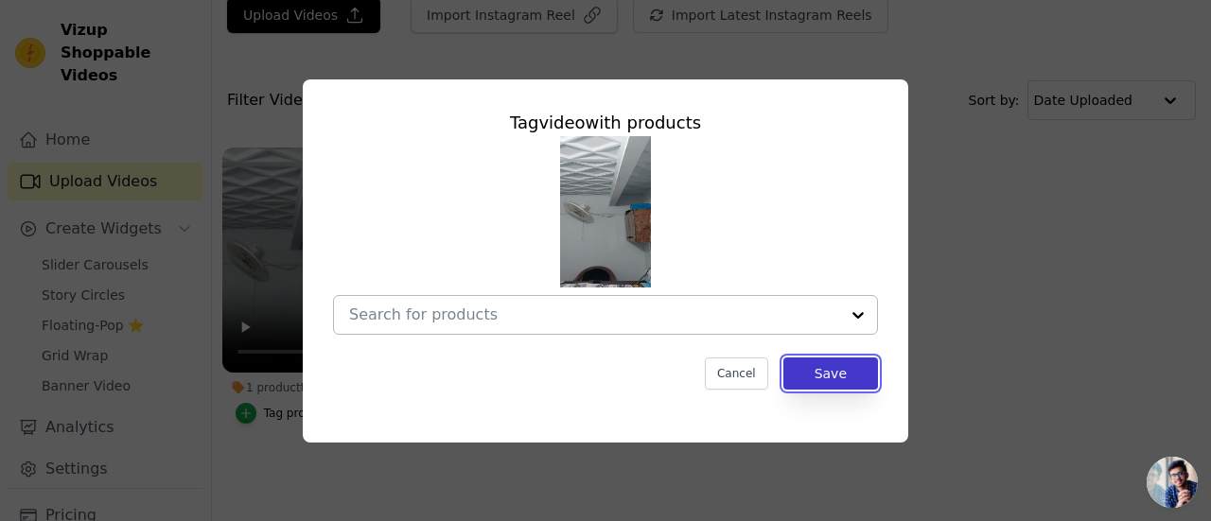
click at [836, 370] on button "Save" at bounding box center [830, 374] width 95 height 32
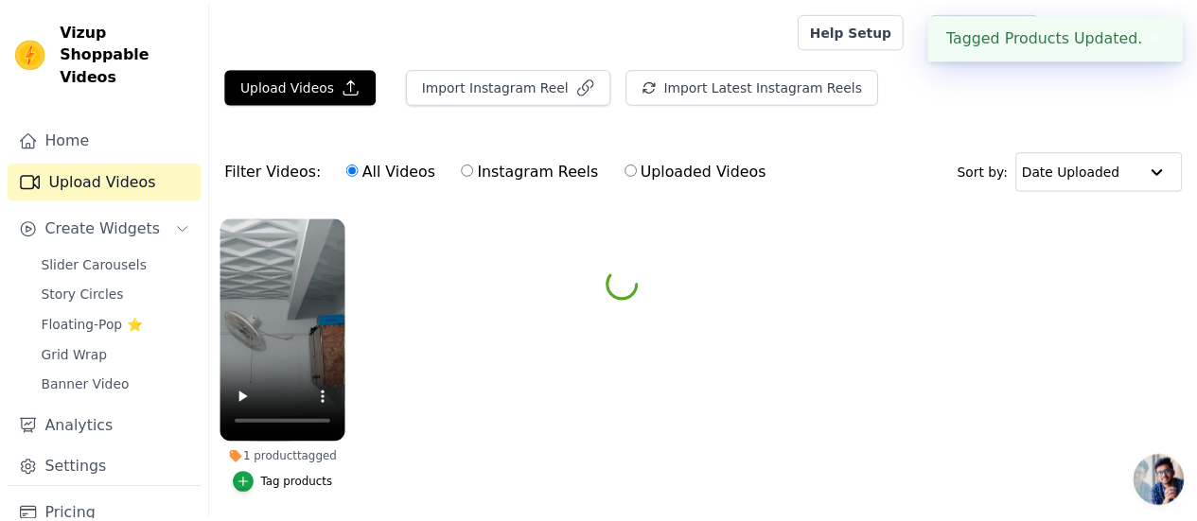
scroll to position [71, 0]
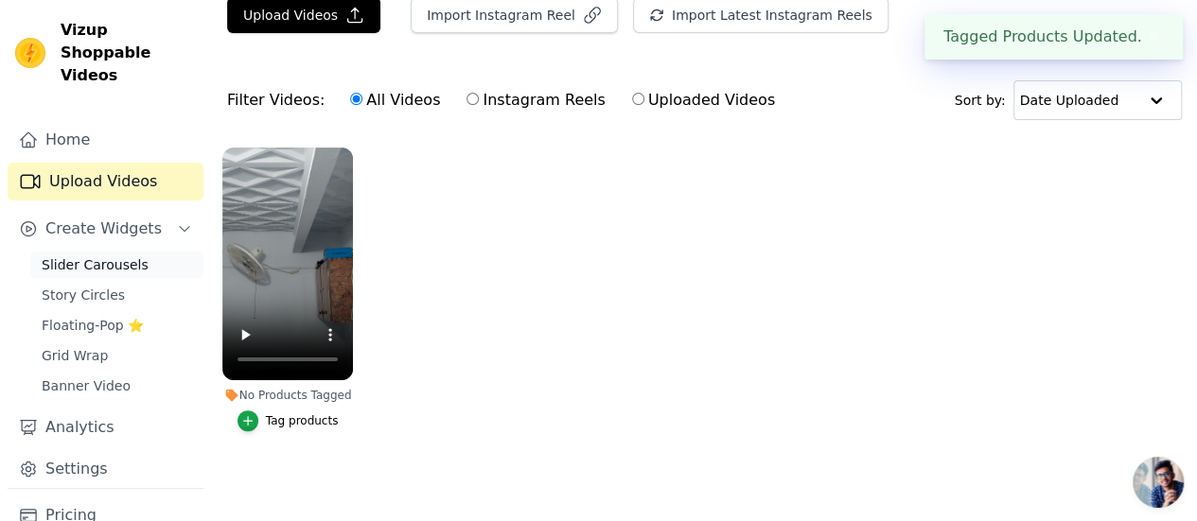
click at [144, 252] on link "Slider Carousels" at bounding box center [116, 265] width 173 height 26
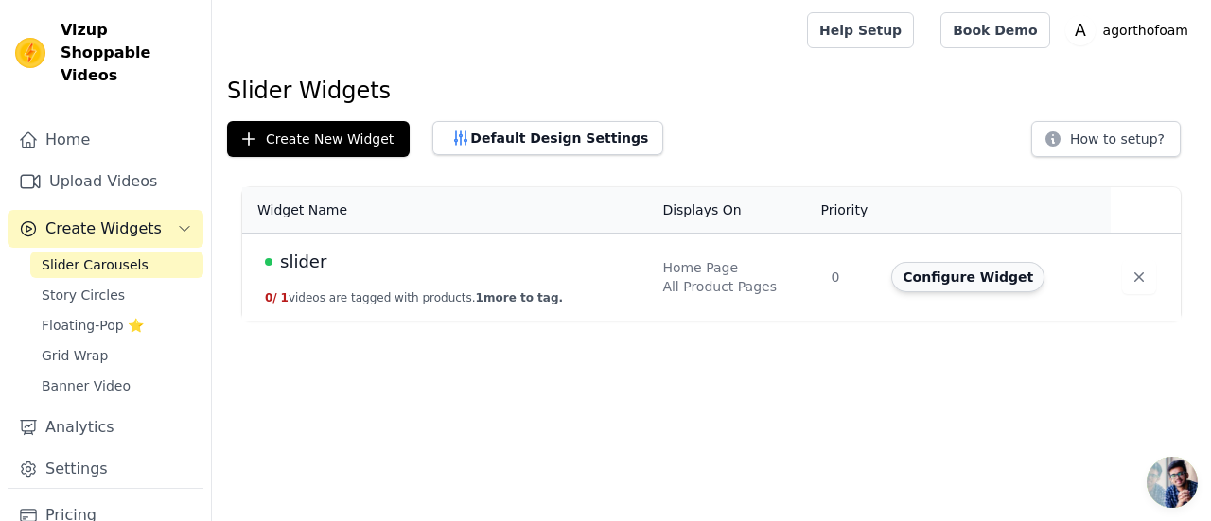
click at [948, 273] on button "Configure Widget" at bounding box center [967, 277] width 153 height 30
